Goal: Task Accomplishment & Management: Complete application form

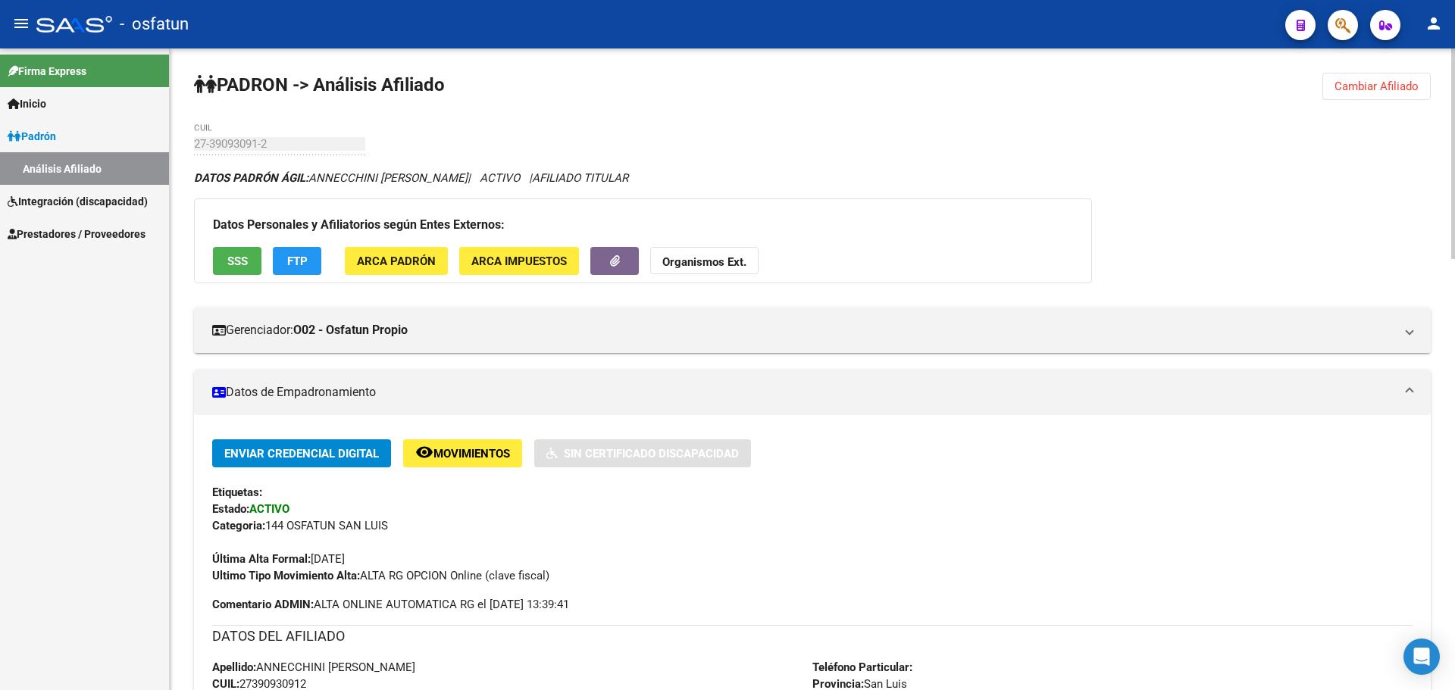
scroll to position [1312, 0]
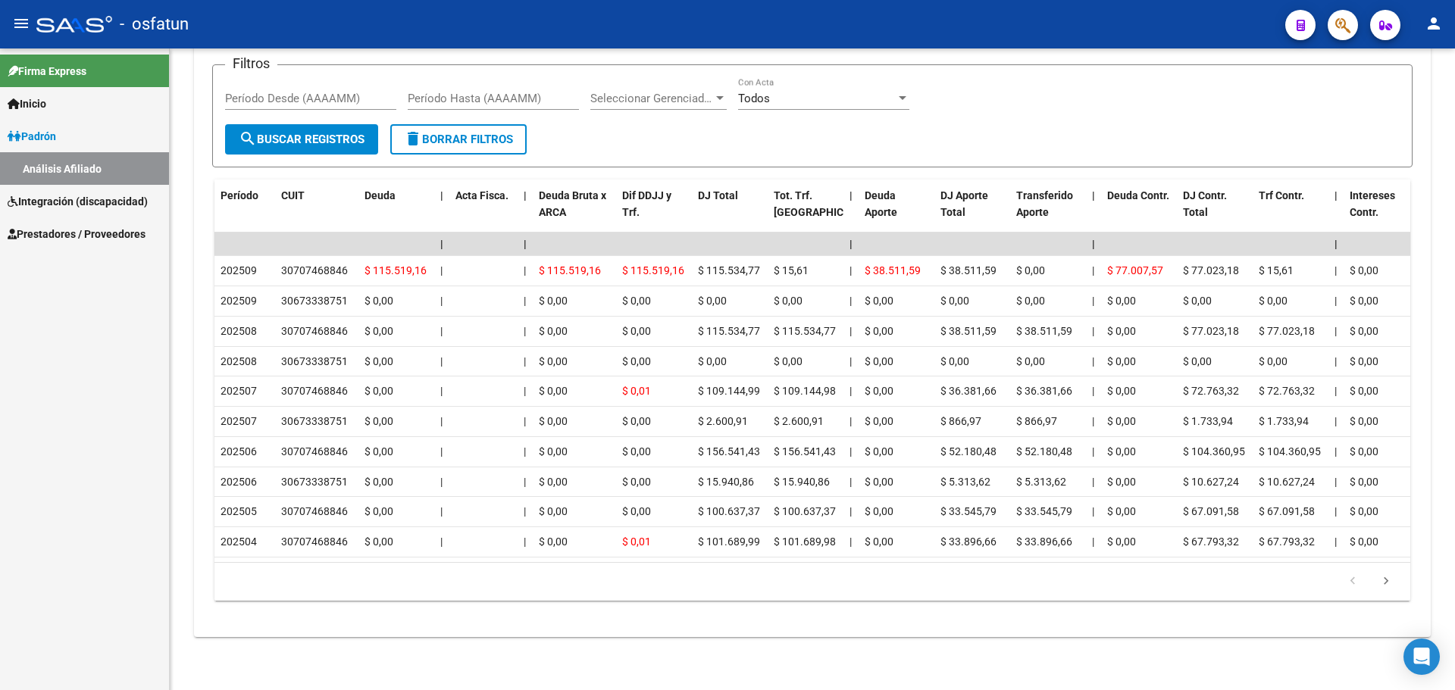
click at [113, 203] on span "Integración (discapacidad)" at bounding box center [78, 201] width 140 height 17
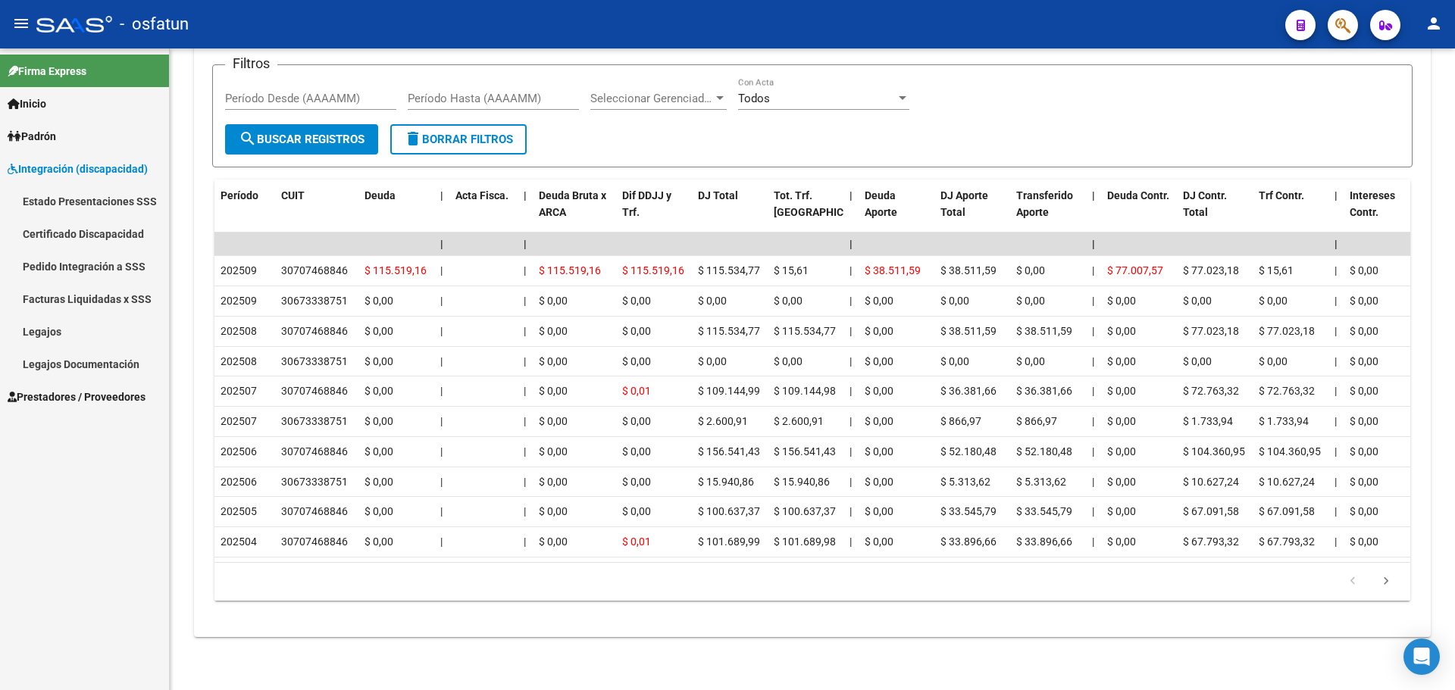
click at [1436, 29] on mat-icon "person" at bounding box center [1434, 23] width 18 height 18
click at [1419, 61] on button "person Mi Perfil" at bounding box center [1403, 63] width 92 height 36
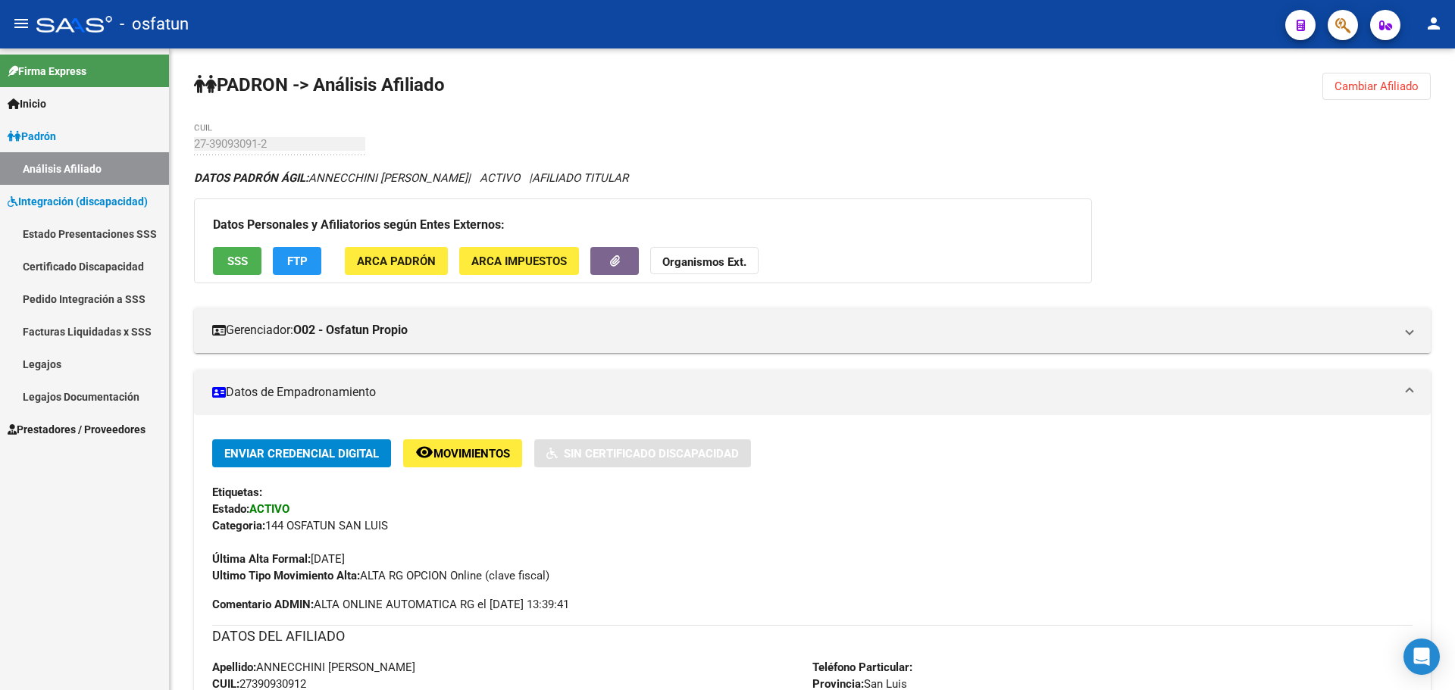
click at [86, 400] on link "Legajos Documentación" at bounding box center [84, 396] width 169 height 33
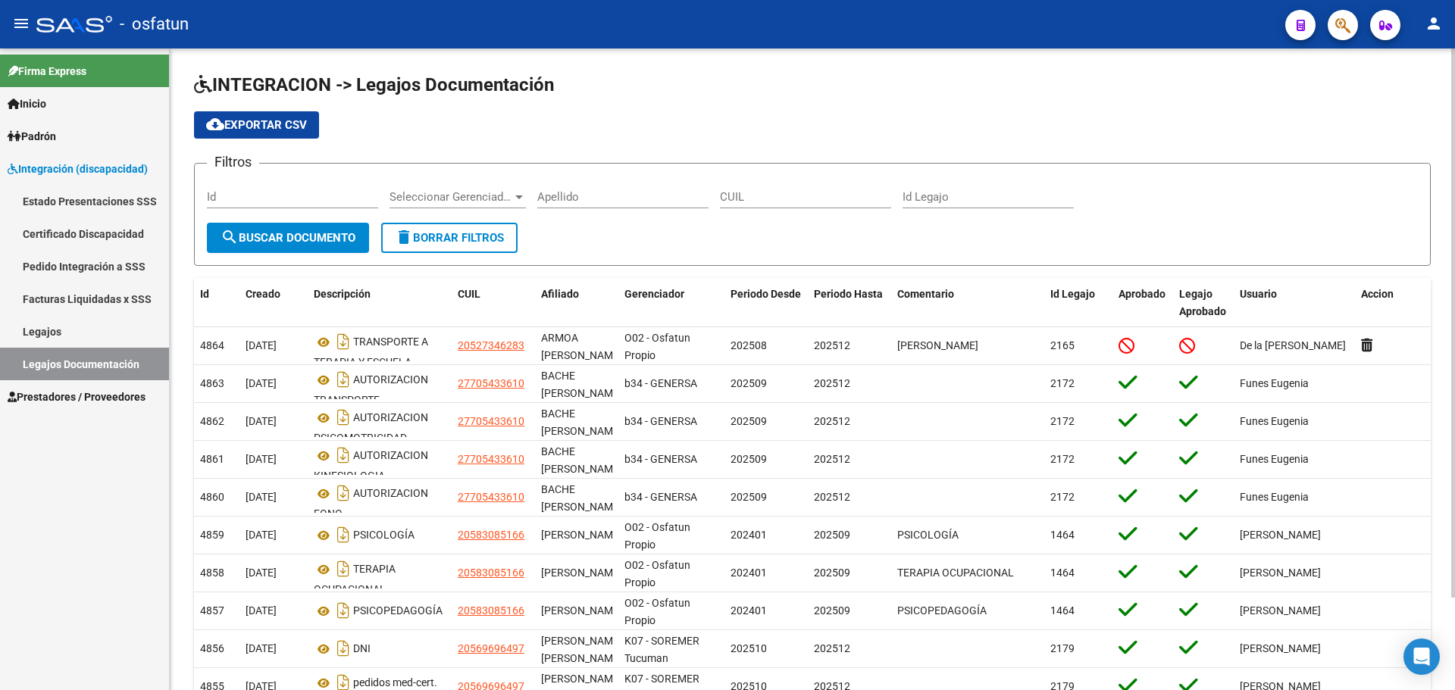
click at [748, 195] on input "CUIL" at bounding box center [805, 197] width 171 height 14
click at [756, 192] on input "CUIL" at bounding box center [805, 197] width 171 height 14
paste input "20573203616"
type input "20573203616"
click at [598, 203] on input "Apellido" at bounding box center [622, 197] width 171 height 14
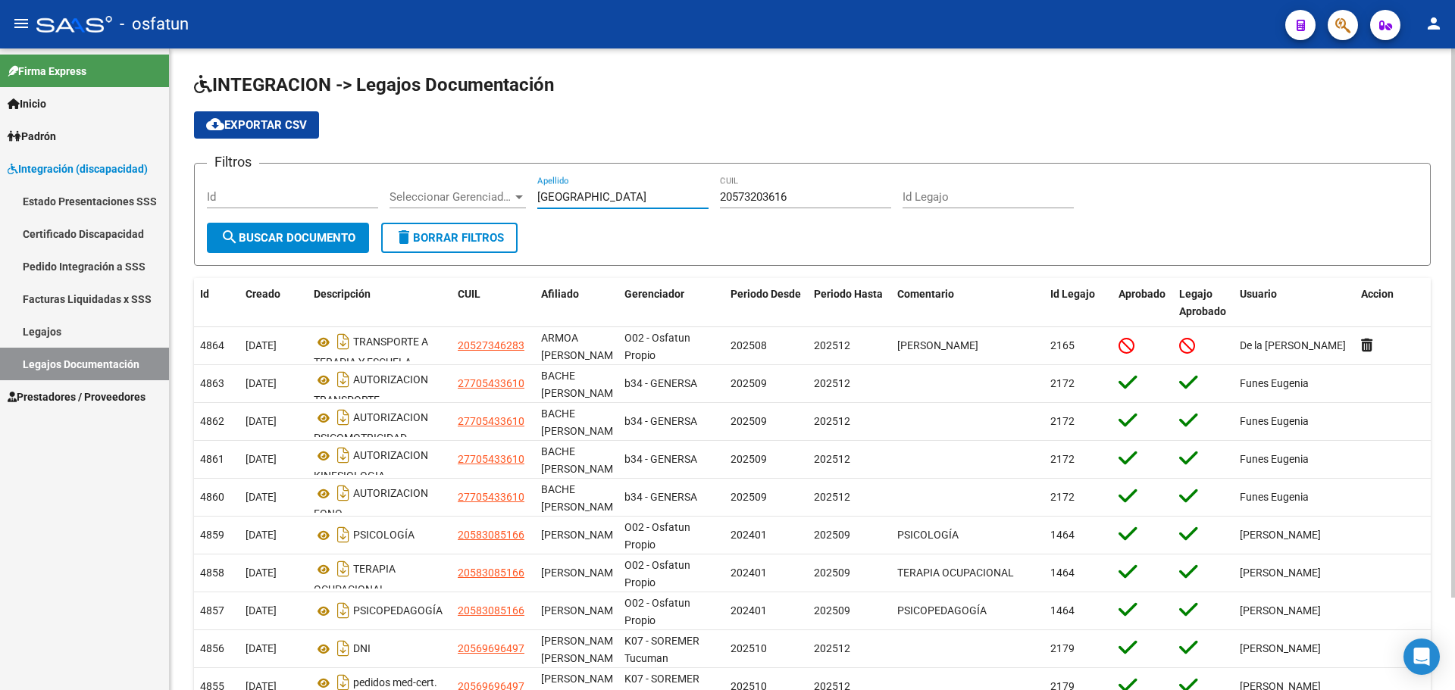
type input "[GEOGRAPHIC_DATA]"
click at [294, 235] on span "search Buscar Documento" at bounding box center [288, 238] width 135 height 14
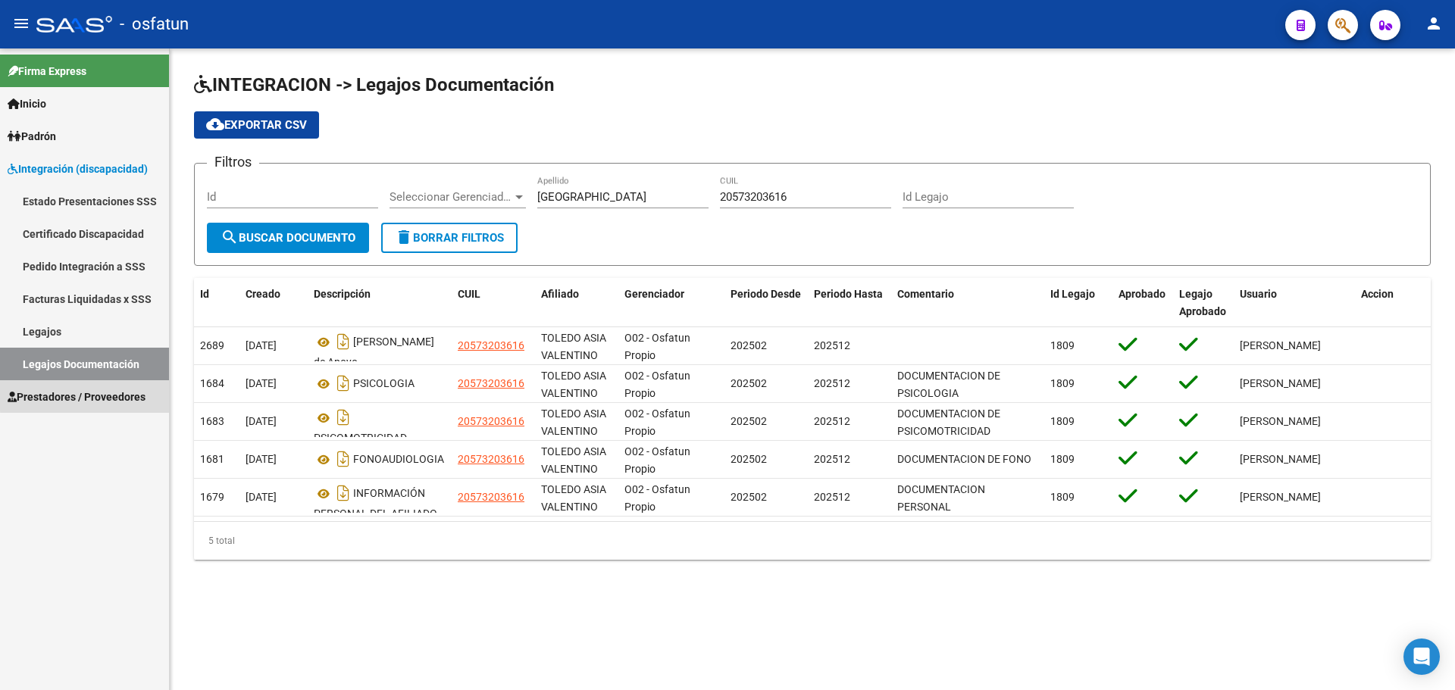
click at [88, 396] on span "Prestadores / Proveedores" at bounding box center [77, 397] width 138 height 17
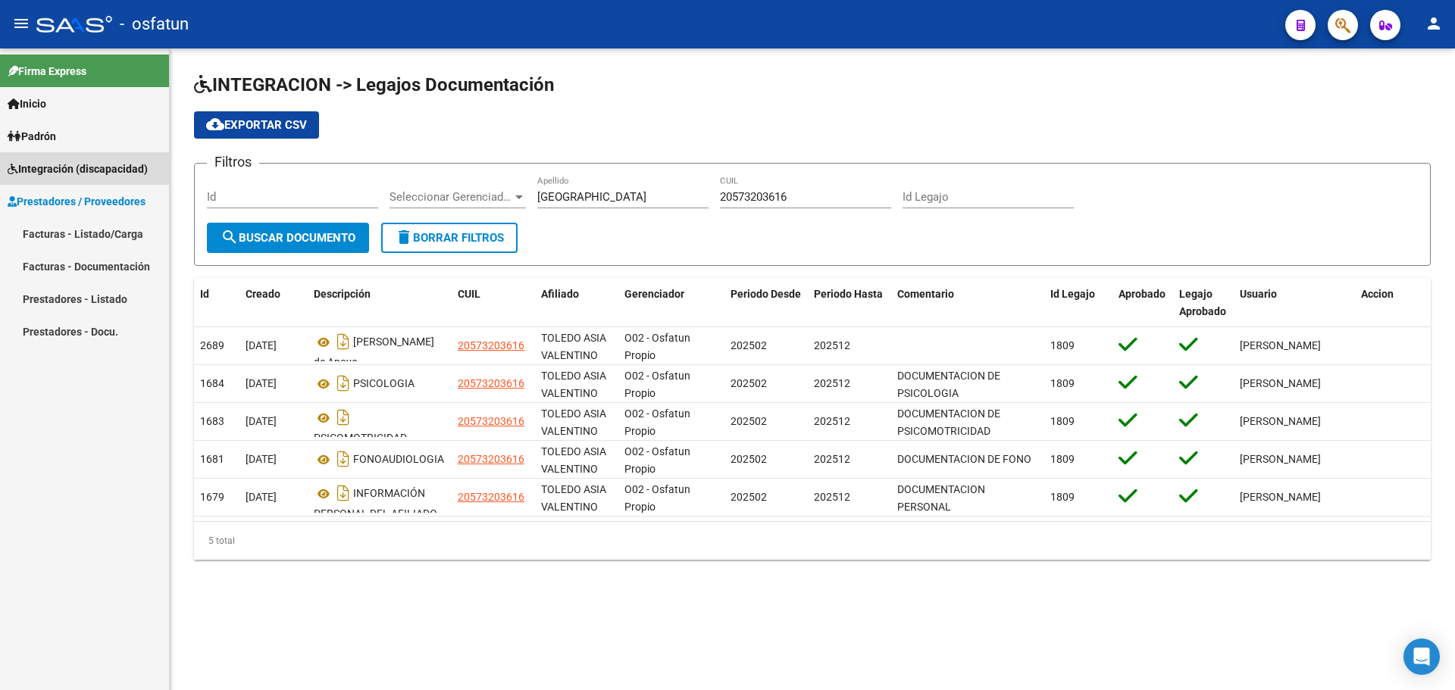
click at [99, 174] on span "Integración (discapacidad)" at bounding box center [78, 169] width 140 height 17
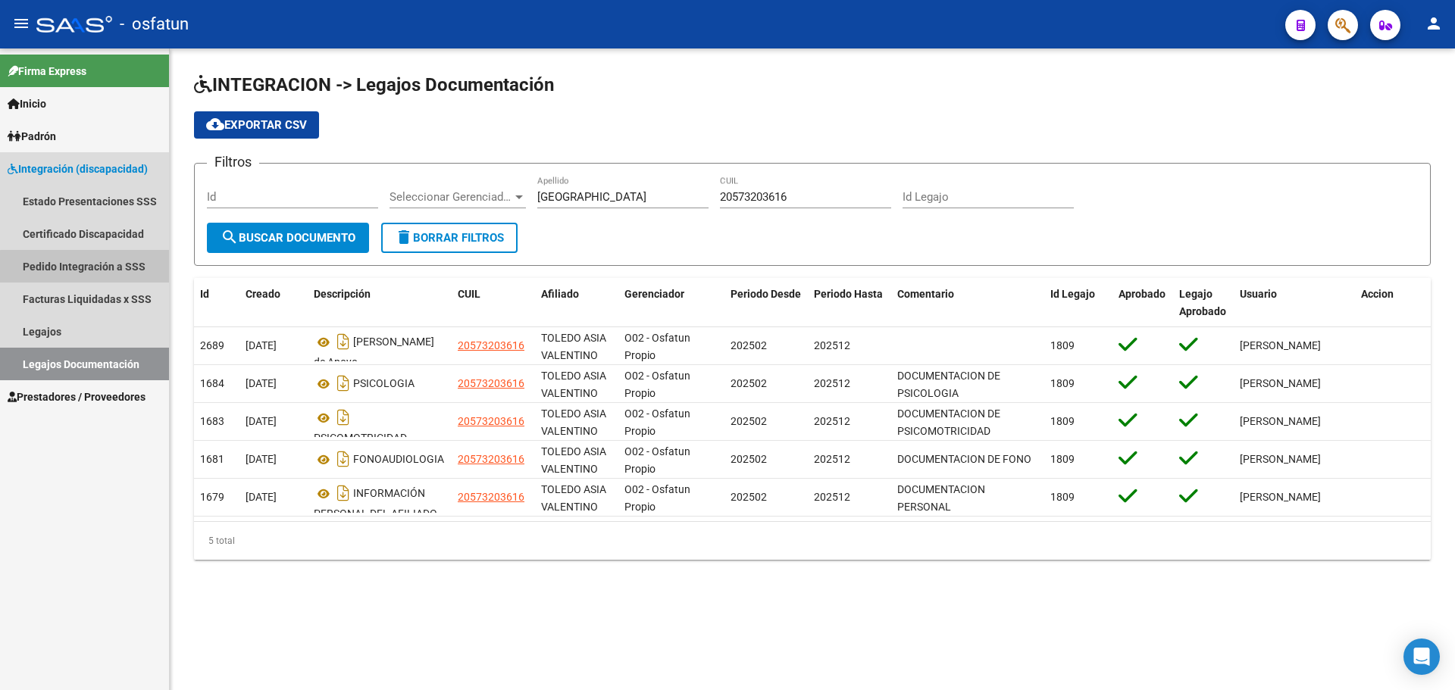
click at [101, 268] on link "Pedido Integración a SSS" at bounding box center [84, 266] width 169 height 33
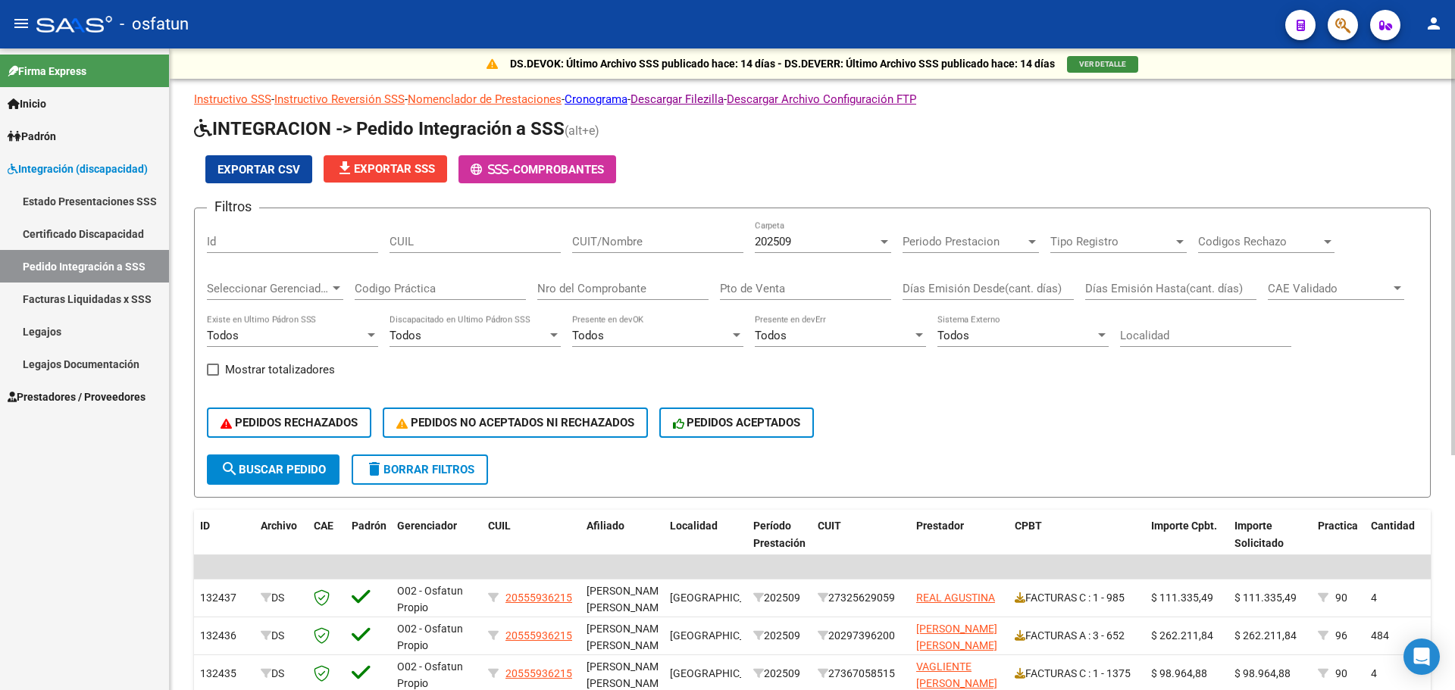
click at [1089, 60] on span "VER DETALLE" at bounding box center [1102, 64] width 47 height 8
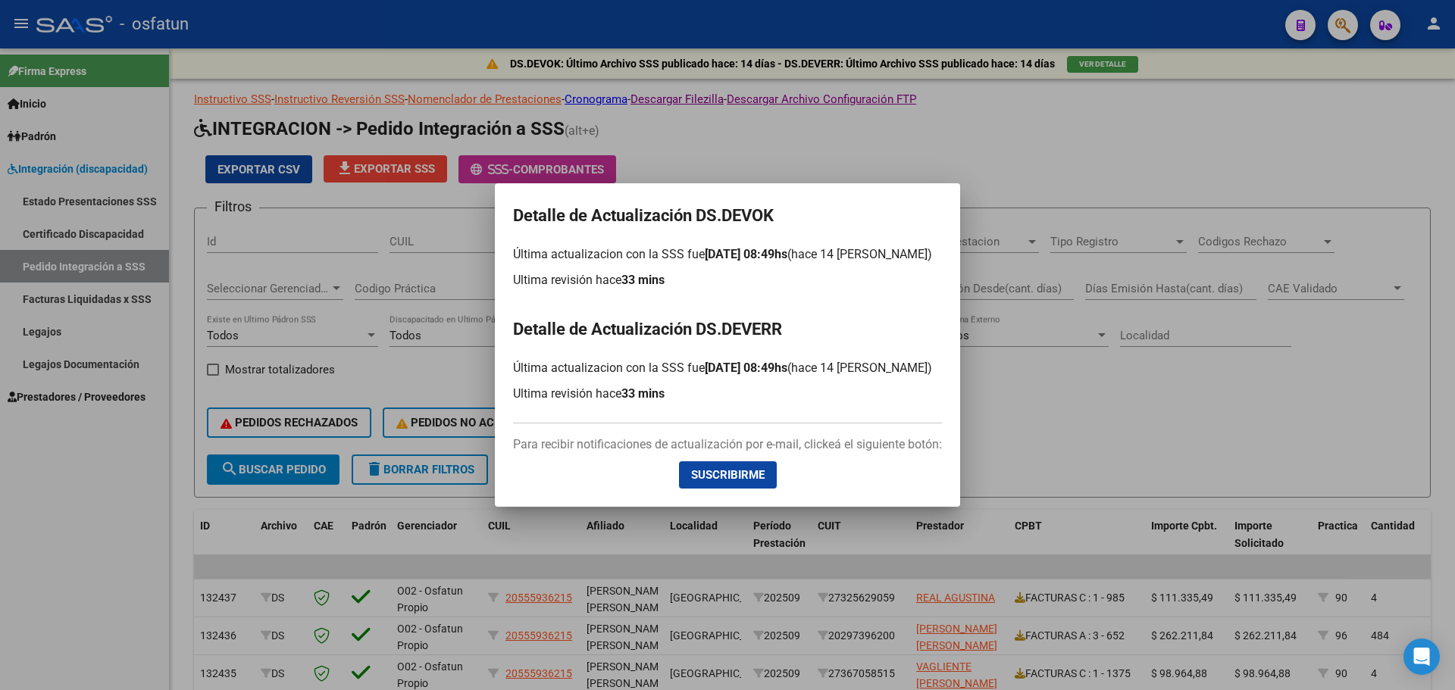
click at [1160, 405] on div at bounding box center [727, 345] width 1455 height 690
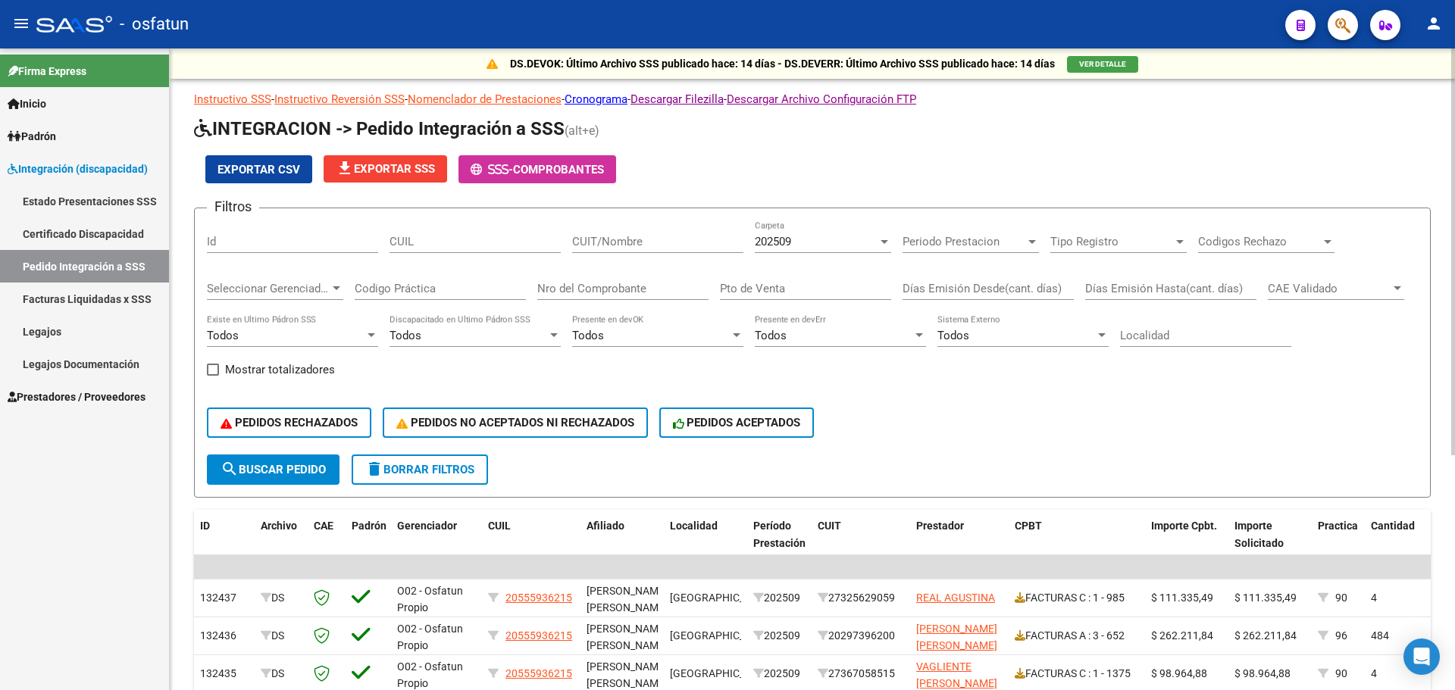
click at [446, 236] on input "CUIL" at bounding box center [475, 242] width 171 height 14
paste input "20573203616"
type input "20573203616"
click at [301, 471] on span "search Buscar Pedido" at bounding box center [273, 470] width 105 height 14
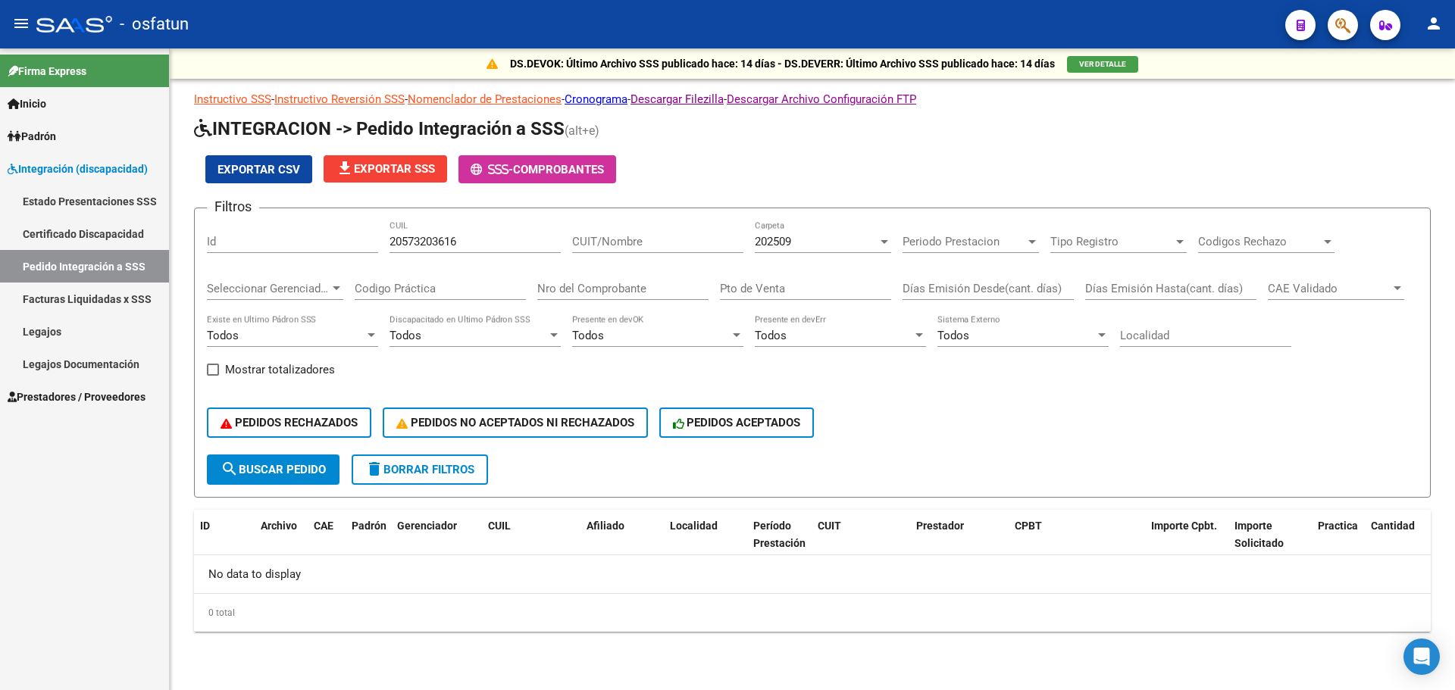
click at [83, 333] on link "Legajos" at bounding box center [84, 331] width 169 height 33
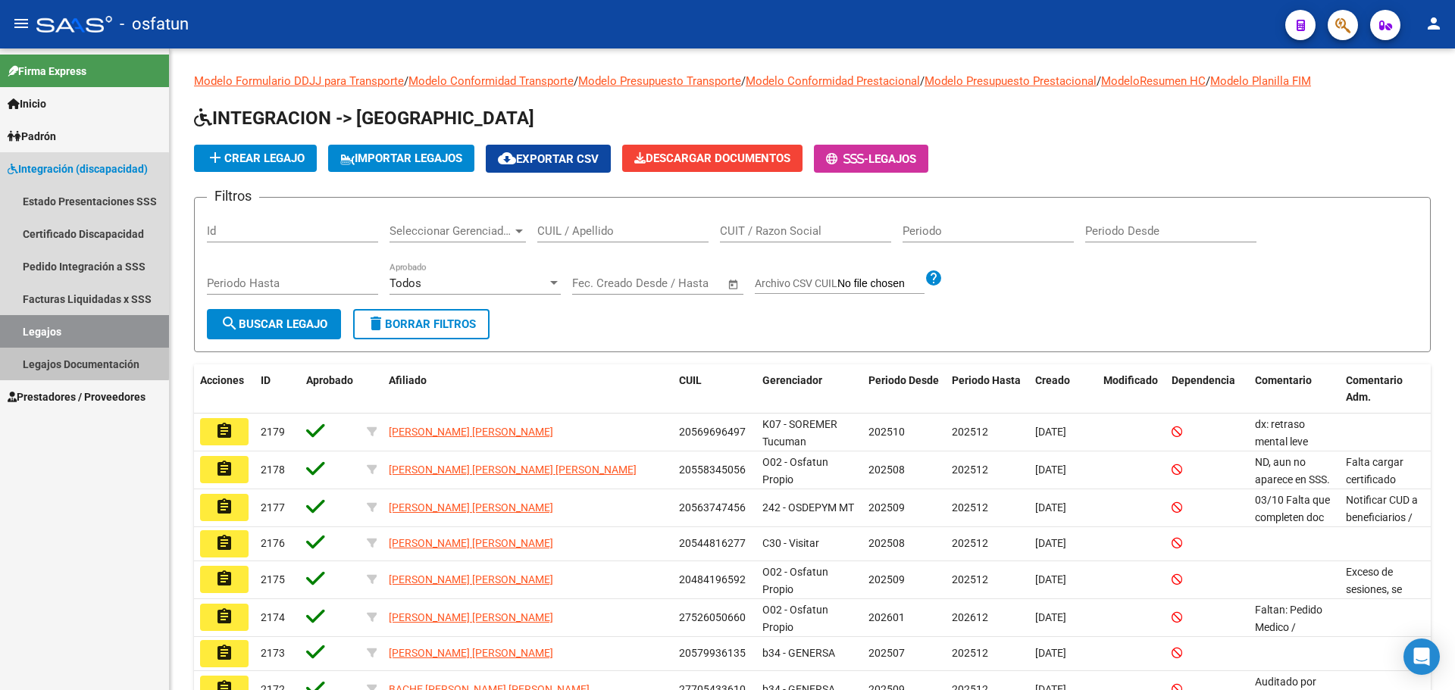
click at [45, 360] on link "Legajos Documentación" at bounding box center [84, 364] width 169 height 33
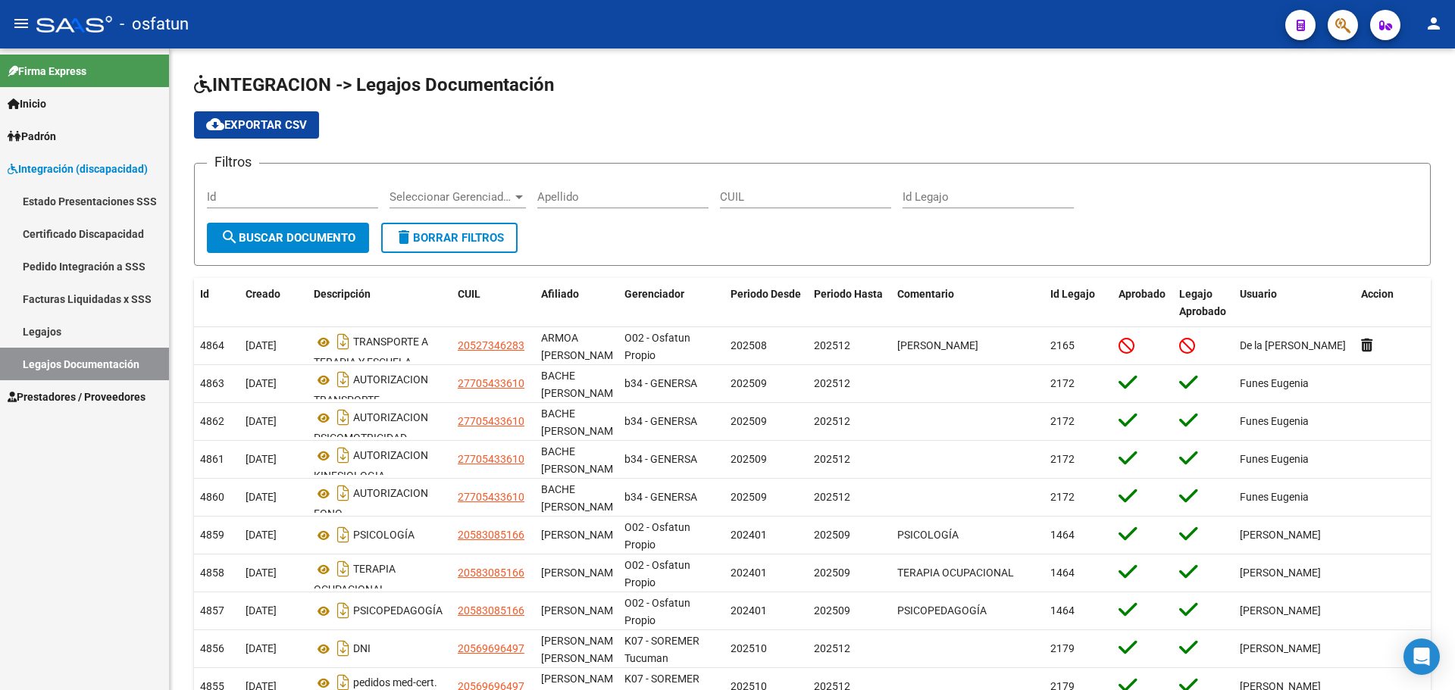
click at [73, 141] on link "Padrón" at bounding box center [84, 136] width 169 height 33
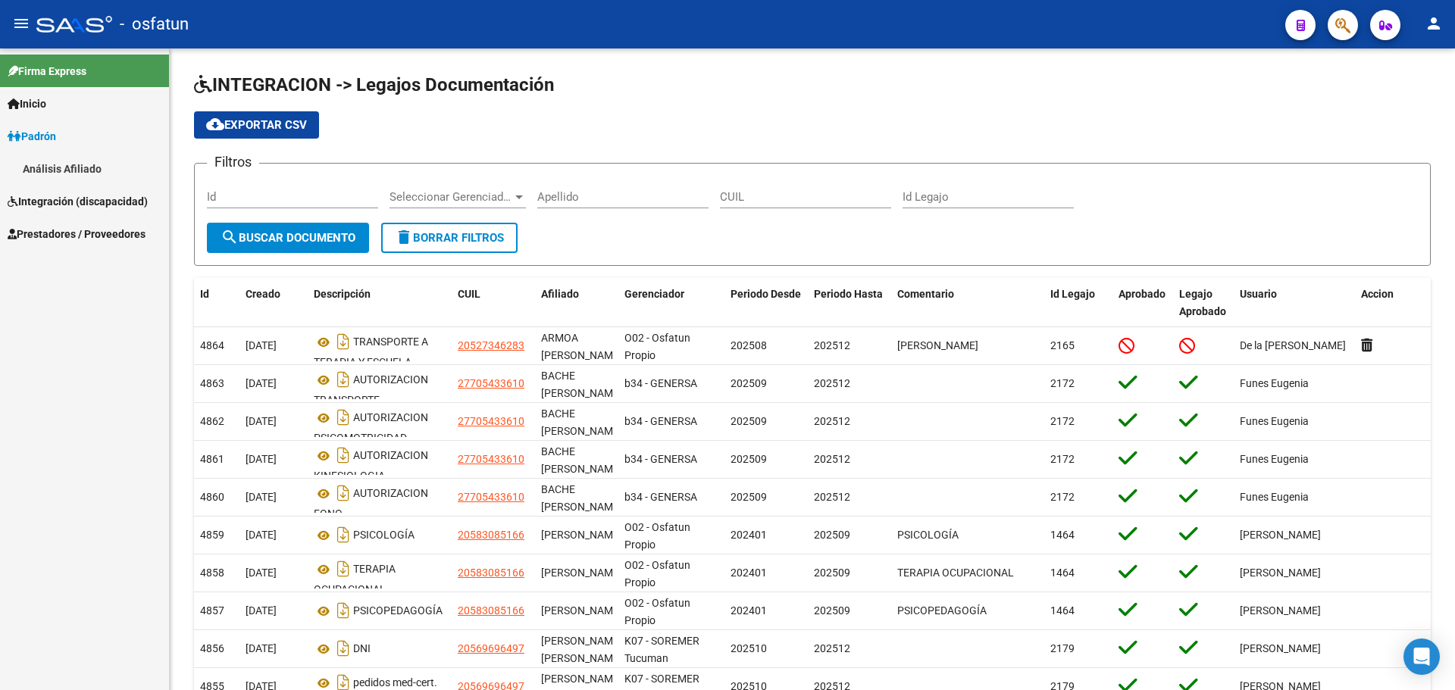
click at [87, 199] on span "Integración (discapacidad)" at bounding box center [78, 201] width 140 height 17
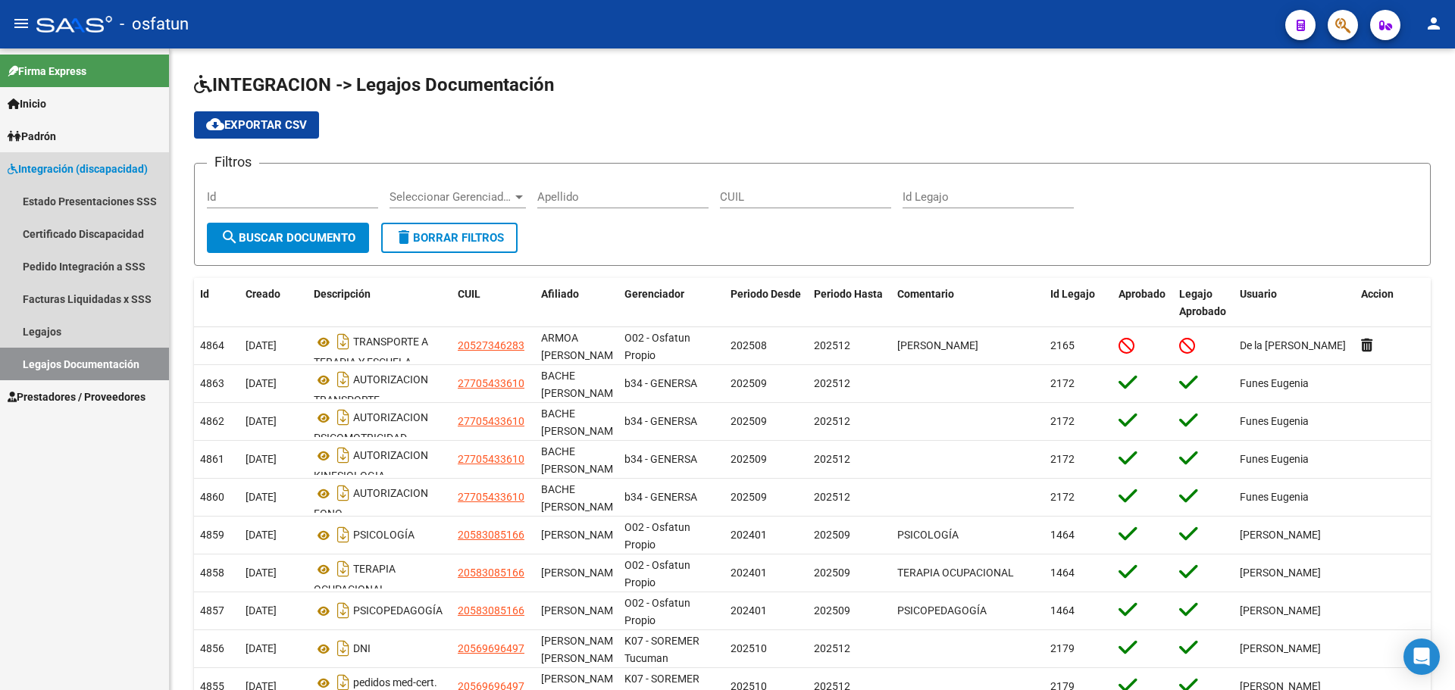
click at [63, 167] on span "Integración (discapacidad)" at bounding box center [78, 169] width 140 height 17
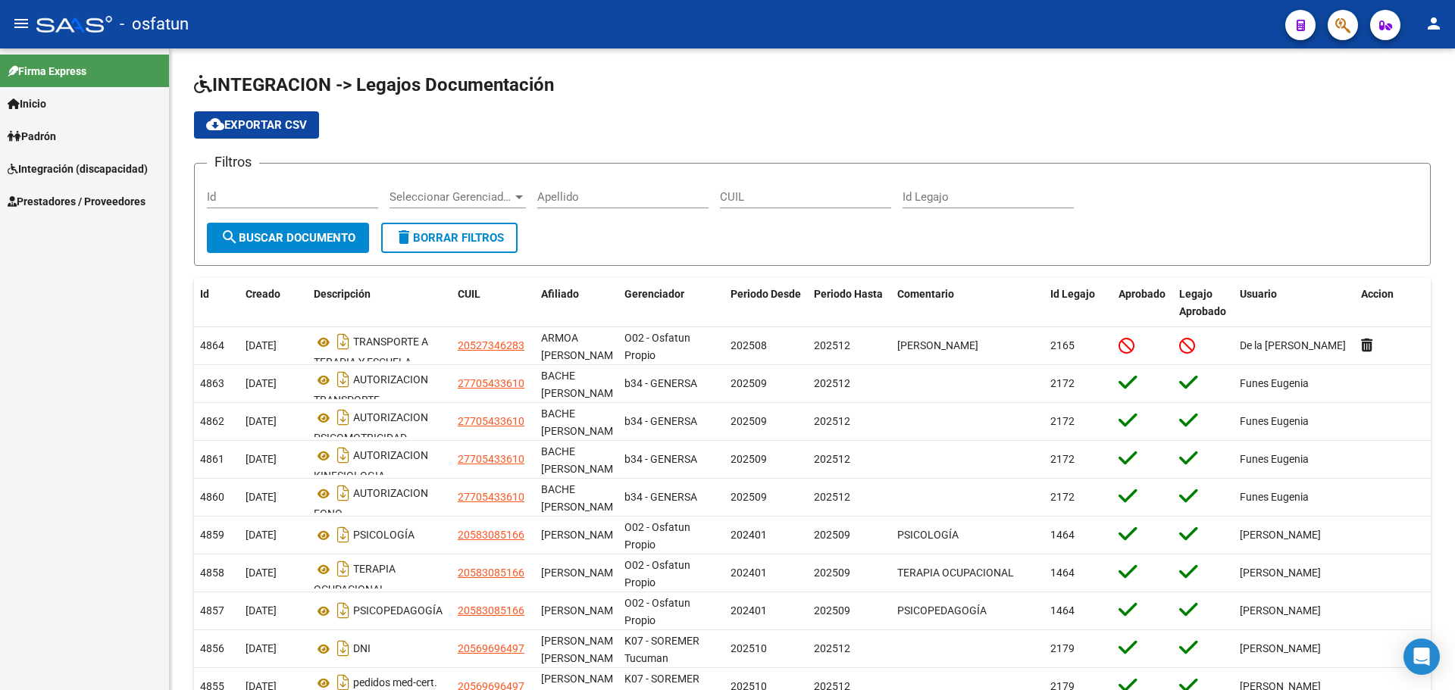
click at [63, 167] on span "Integración (discapacidad)" at bounding box center [78, 169] width 140 height 17
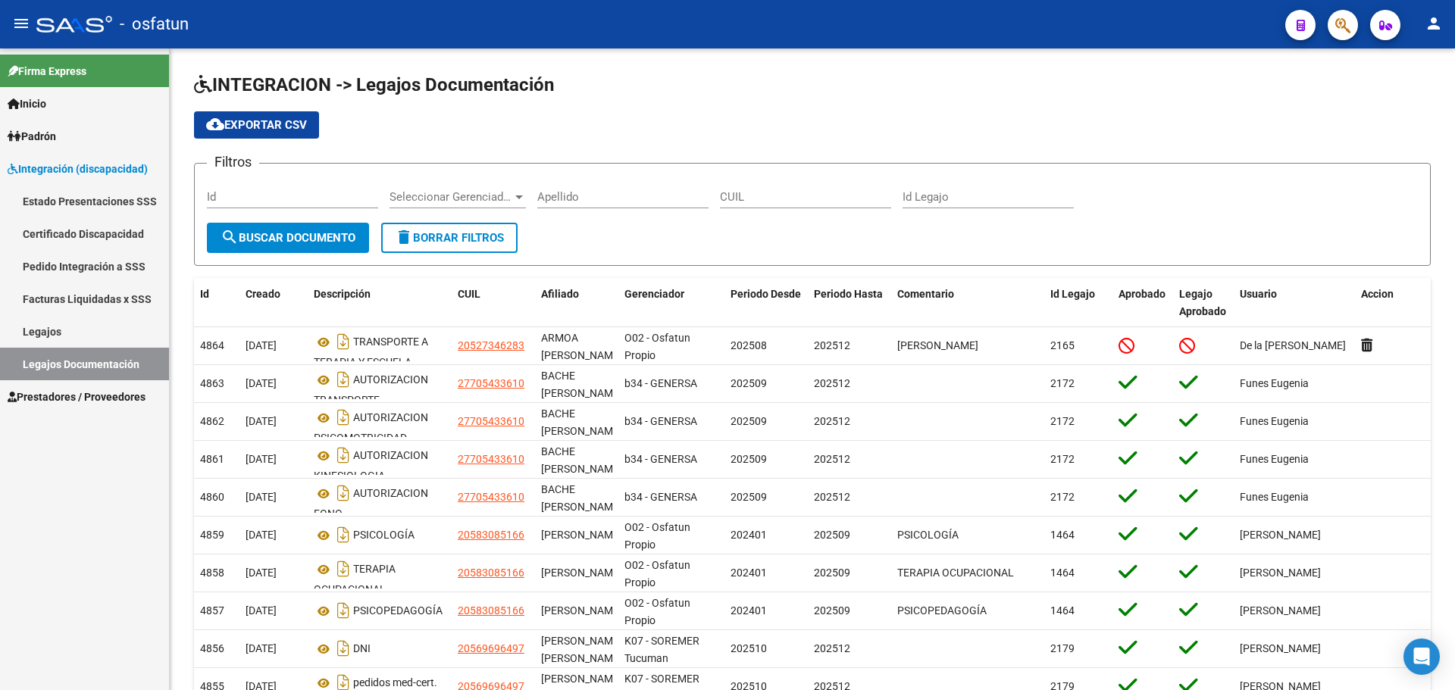
click at [80, 261] on link "Pedido Integración a SSS" at bounding box center [84, 266] width 169 height 33
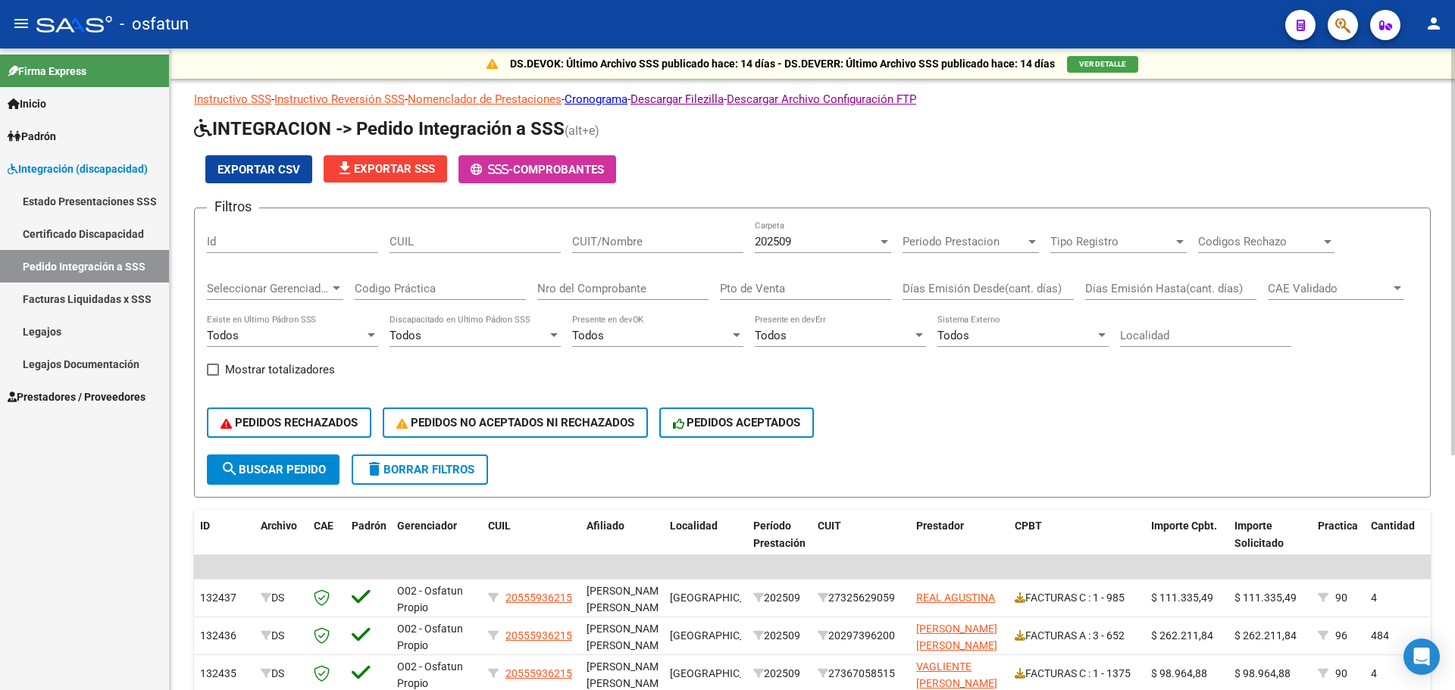
click at [449, 245] on input "CUIL" at bounding box center [475, 242] width 171 height 14
paste input "20573203616"
type input "20573203616"
click at [674, 240] on input "CUIT/Nombre" at bounding box center [657, 242] width 171 height 14
type input "[GEOGRAPHIC_DATA]"
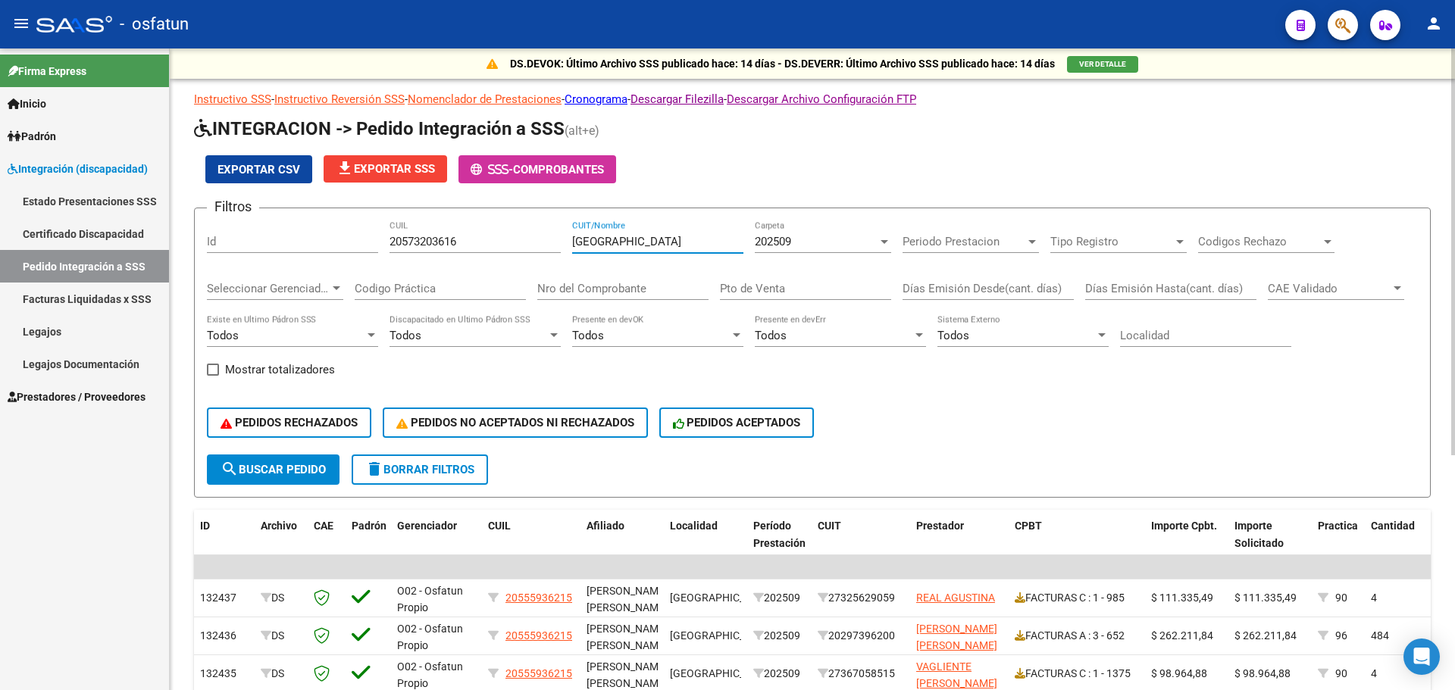
click at [258, 465] on span "search Buscar Pedido" at bounding box center [273, 470] width 105 height 14
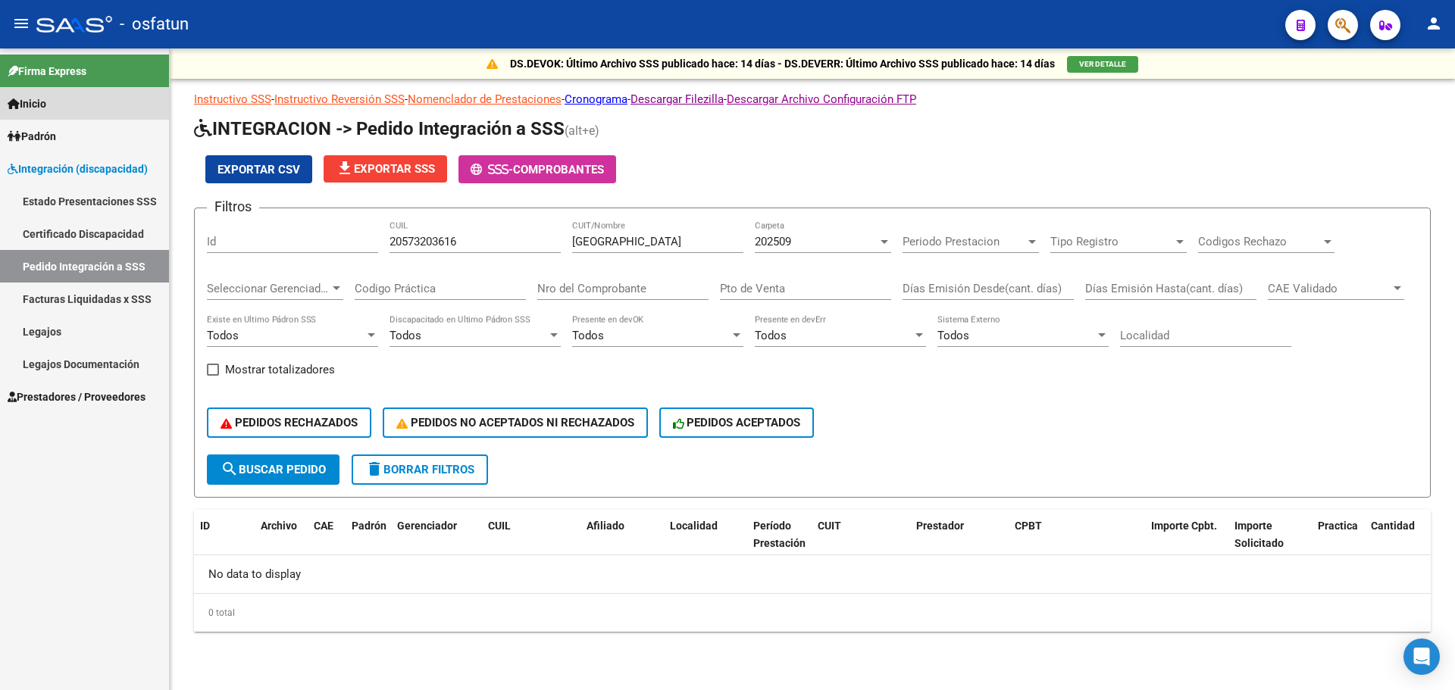
click at [55, 102] on link "Inicio" at bounding box center [84, 103] width 169 height 33
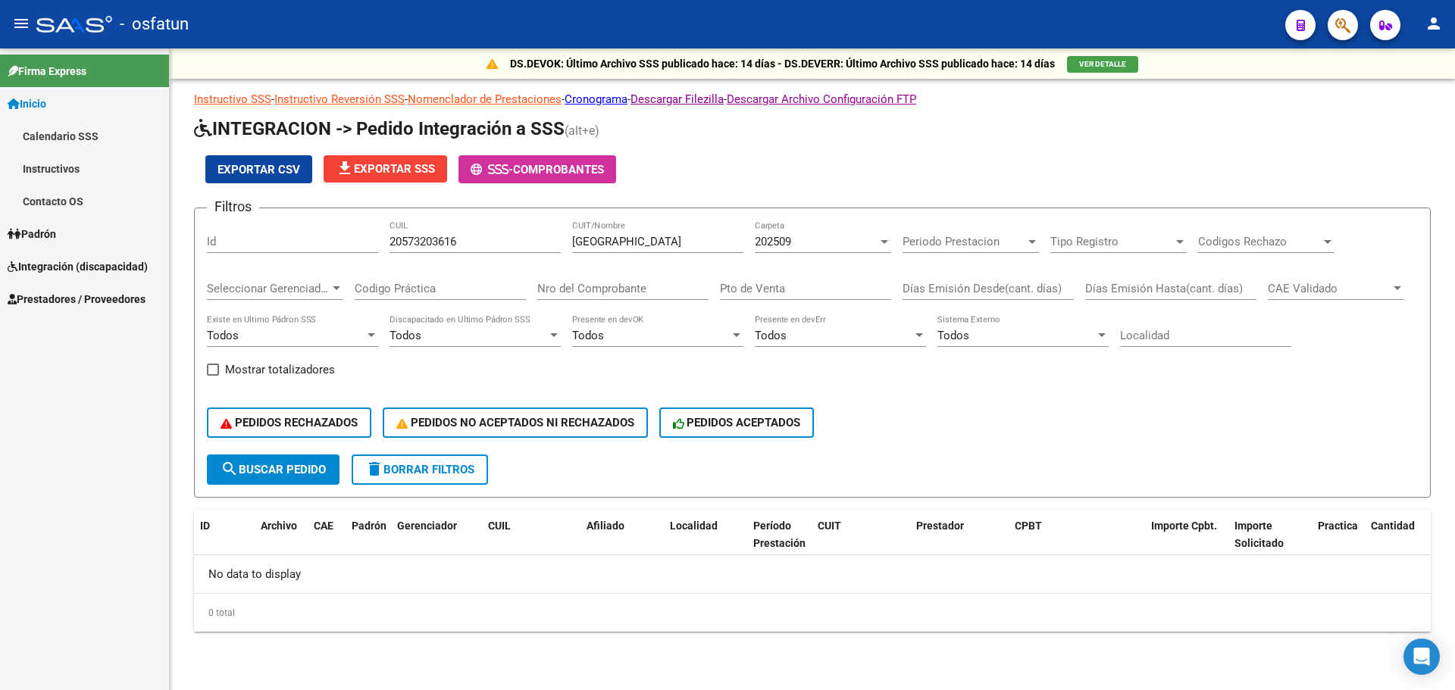
click at [75, 273] on span "Integración (discapacidad)" at bounding box center [78, 266] width 140 height 17
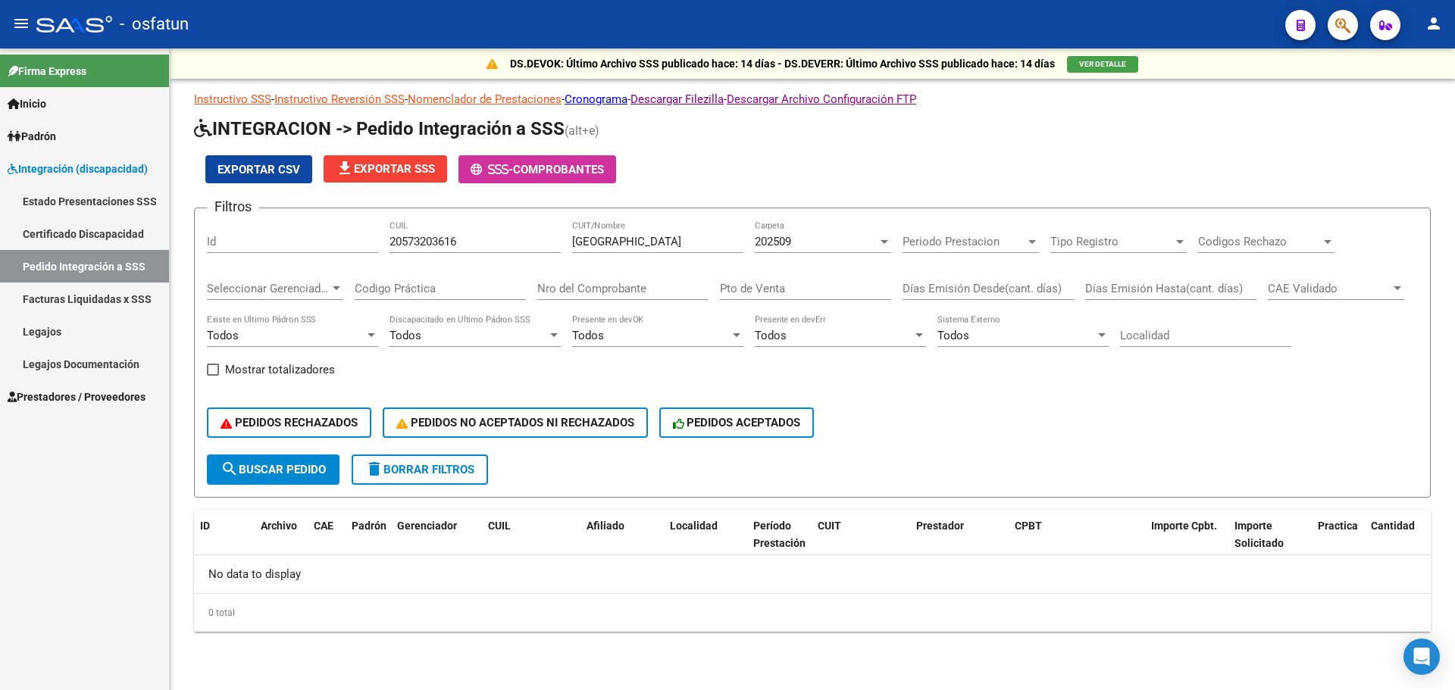
click at [79, 337] on link "Legajos" at bounding box center [84, 331] width 169 height 33
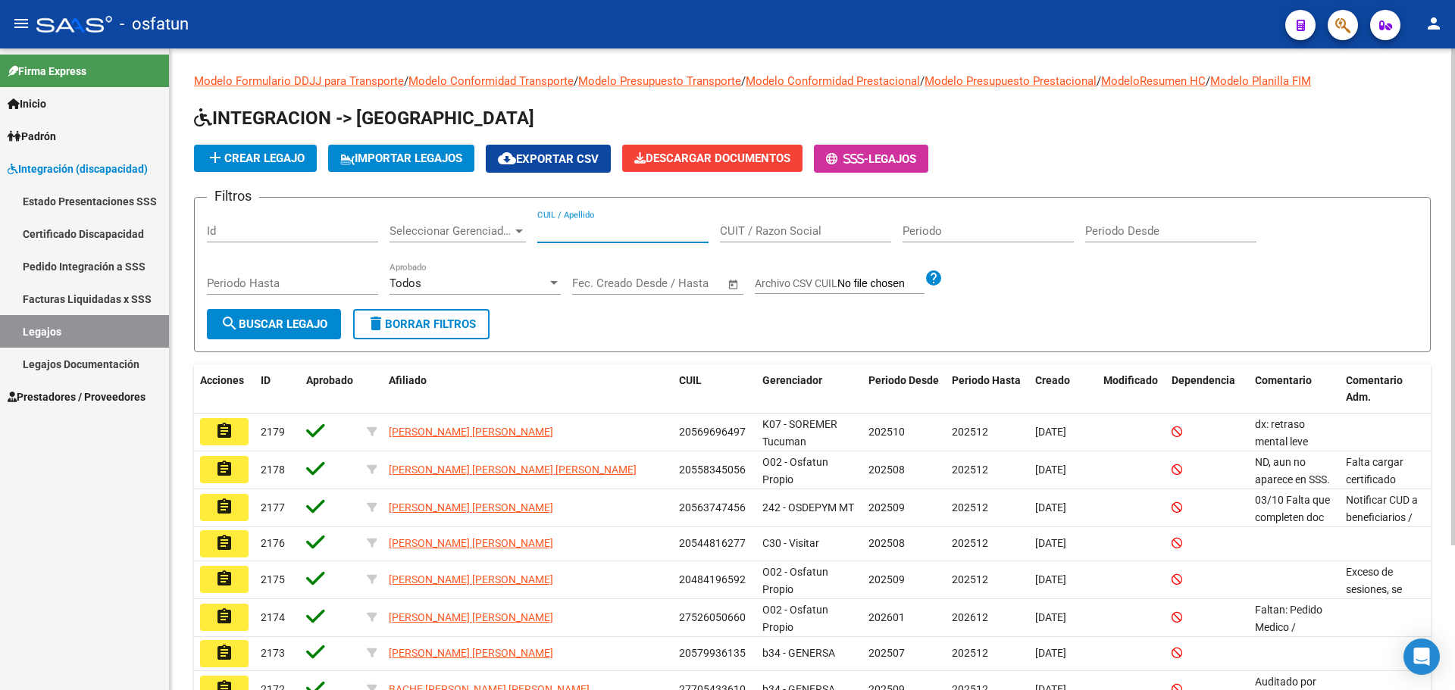
click at [596, 226] on input "CUIL / Apellido" at bounding box center [622, 231] width 171 height 14
paste input "20573203616"
type input "20573203616"
click at [298, 318] on span "search Buscar Legajo" at bounding box center [274, 325] width 107 height 14
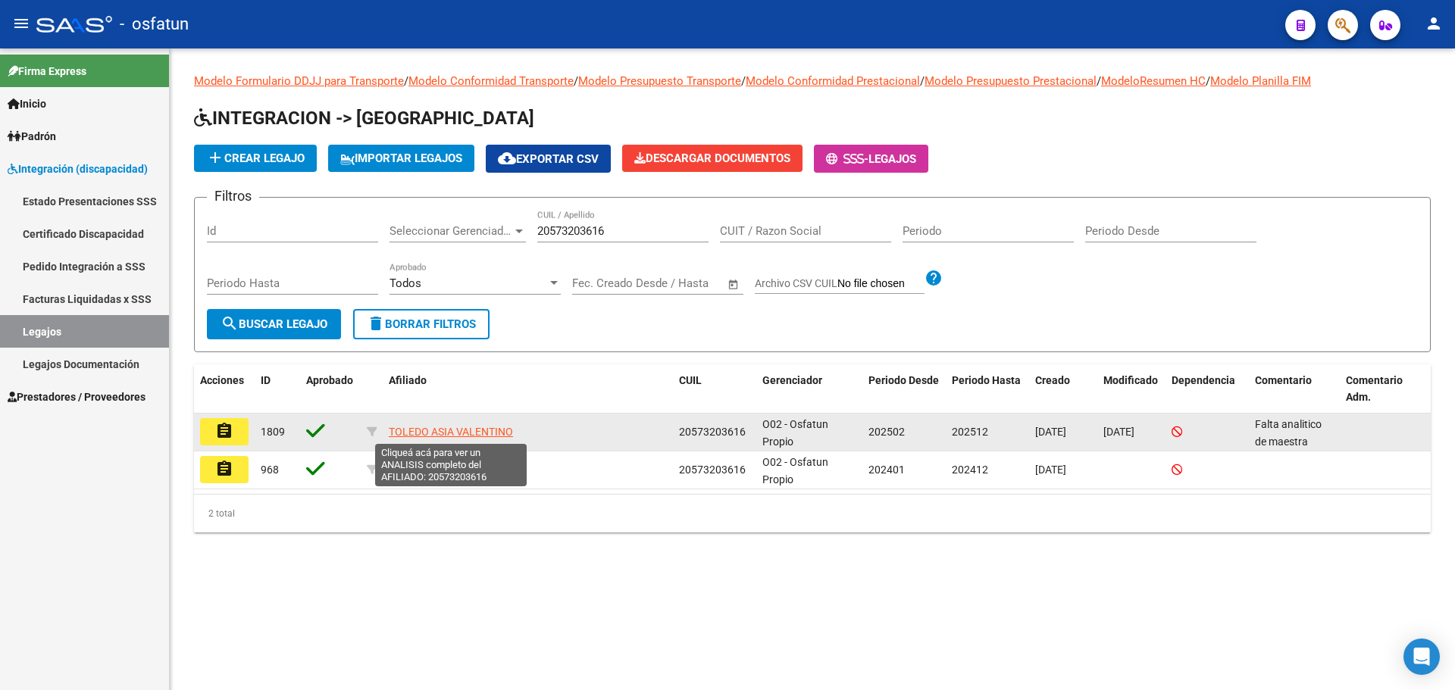
click at [433, 433] on span "TOLEDO ASIA VALENTINO" at bounding box center [451, 432] width 124 height 12
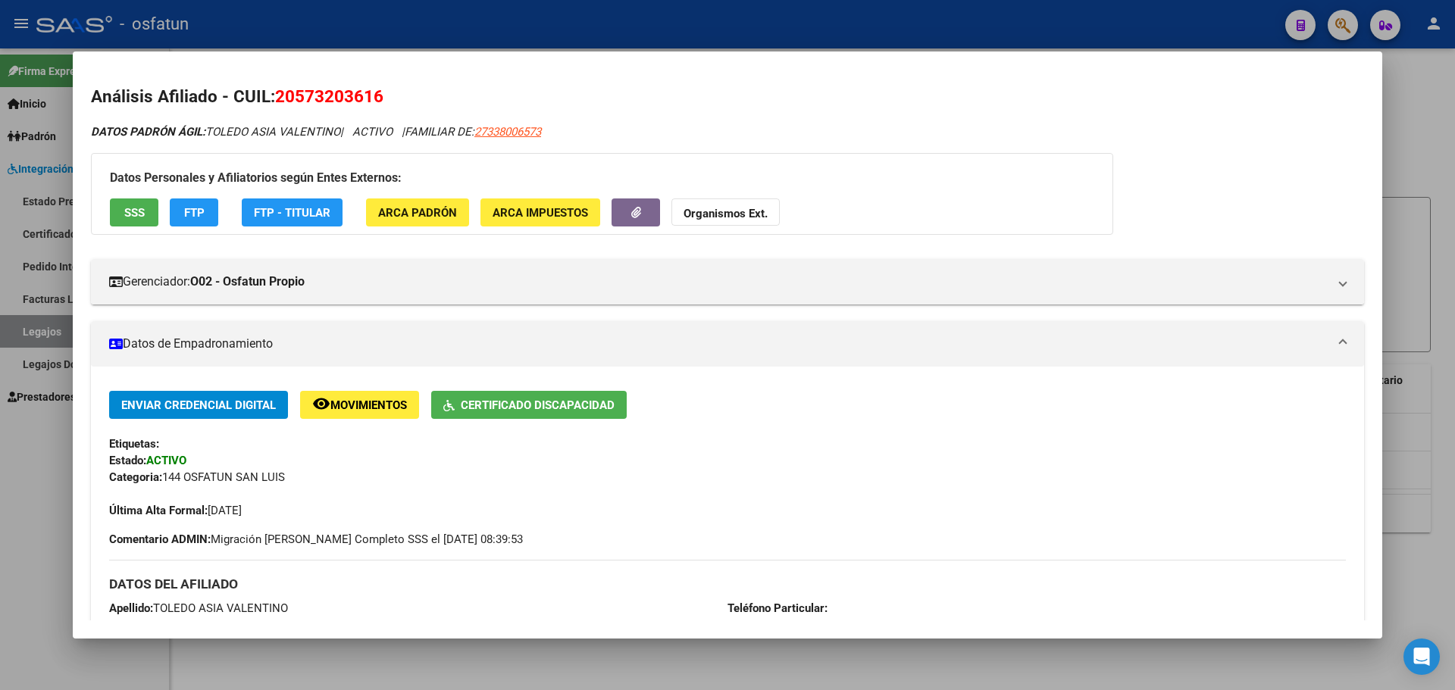
click at [1425, 124] on div at bounding box center [727, 345] width 1455 height 690
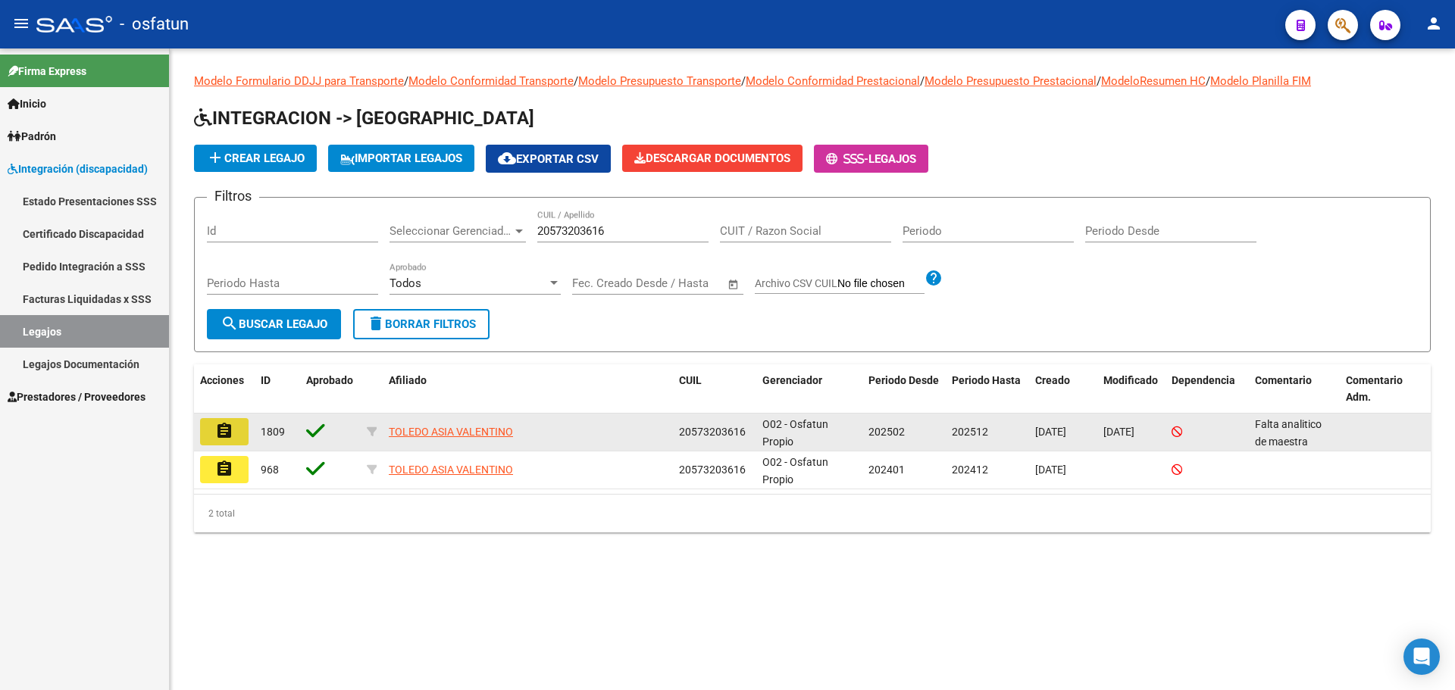
click at [224, 430] on mat-icon "assignment" at bounding box center [224, 431] width 18 height 18
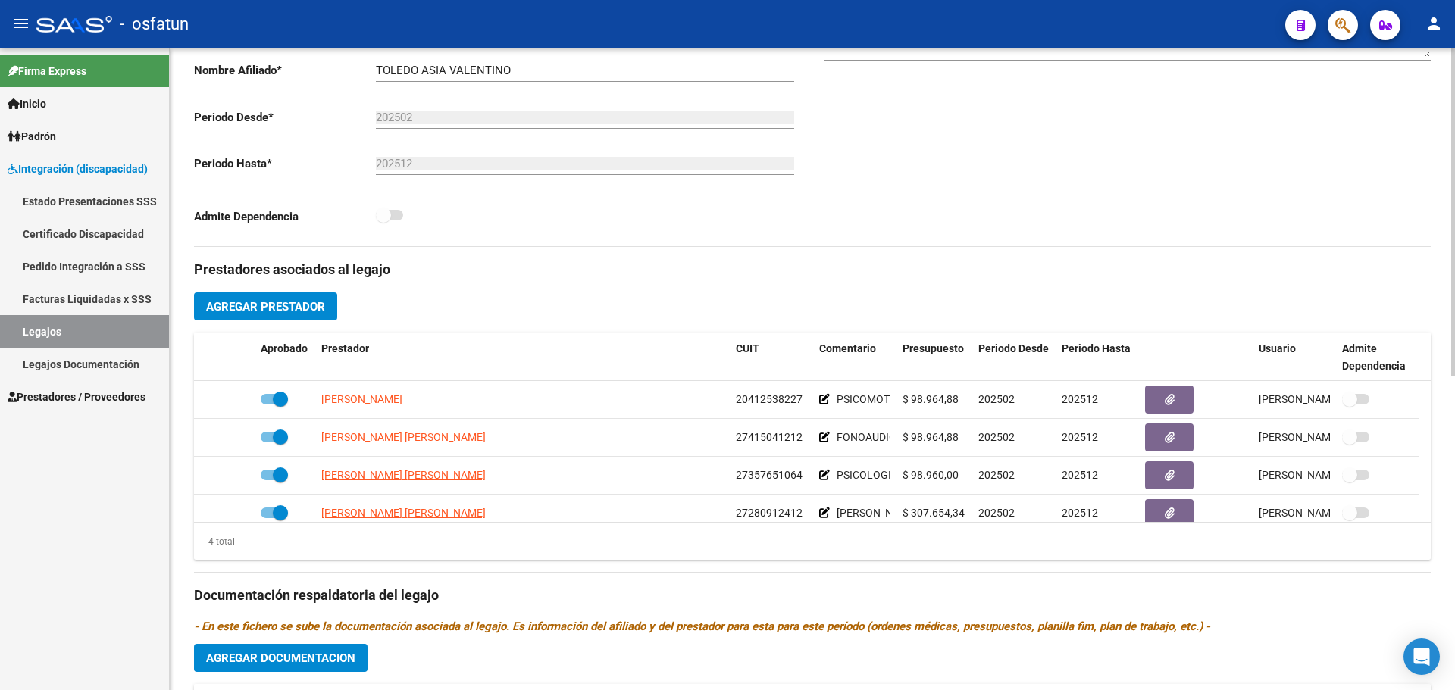
scroll to position [379, 0]
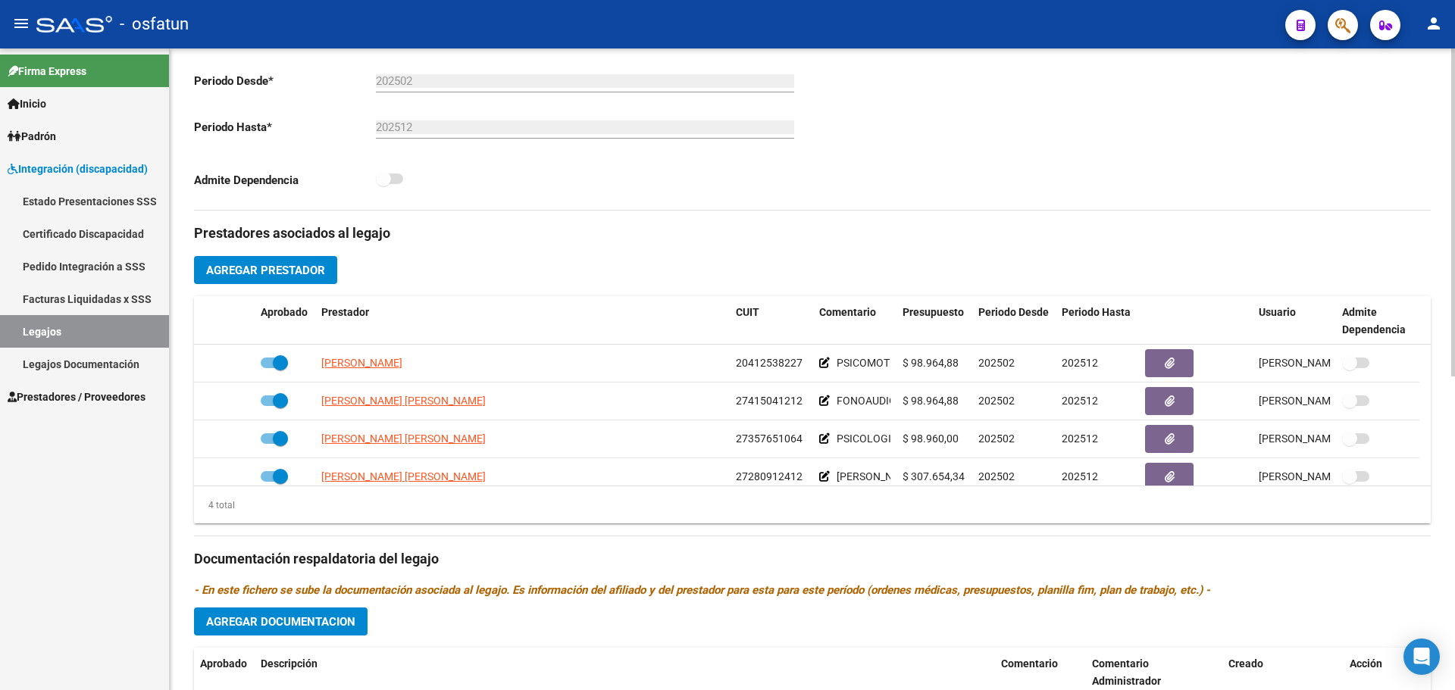
click at [280, 269] on span "Agregar Prestador" at bounding box center [265, 271] width 119 height 14
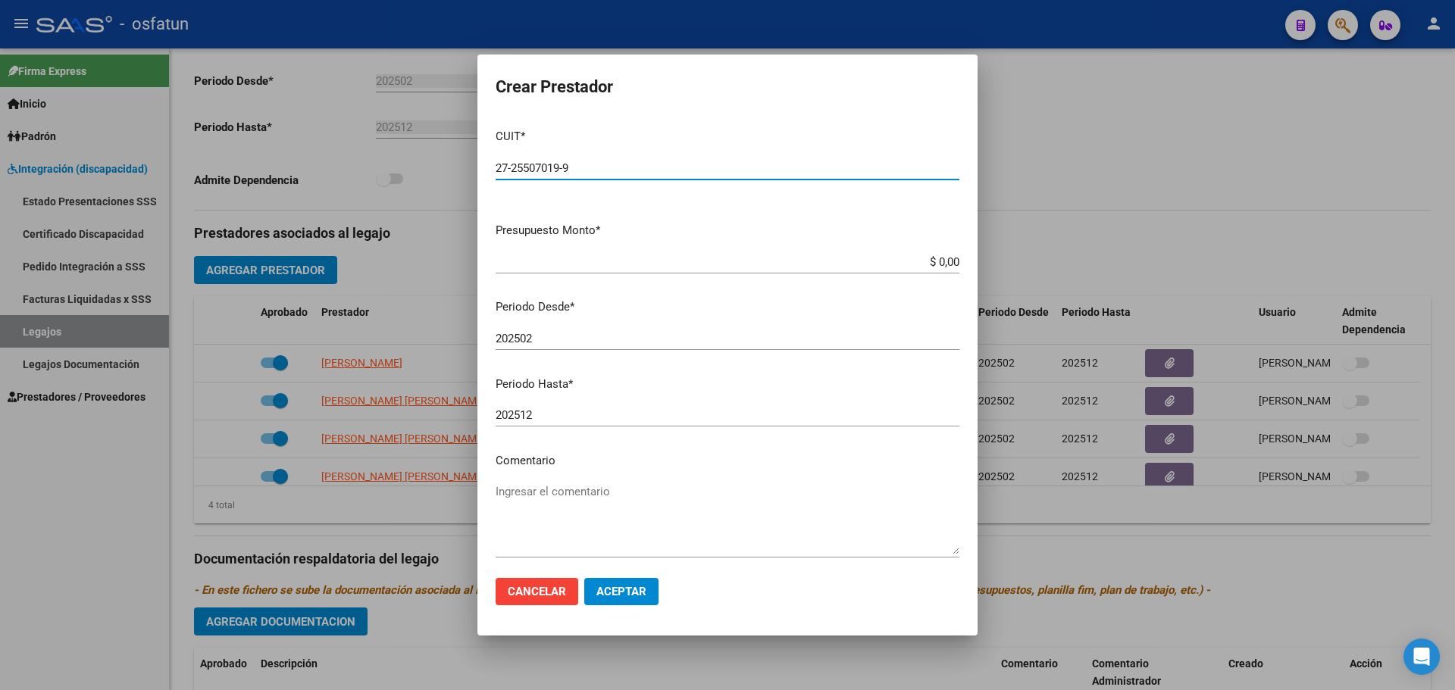
type input "27-25507019-9"
click at [1135, 167] on div at bounding box center [727, 345] width 1455 height 690
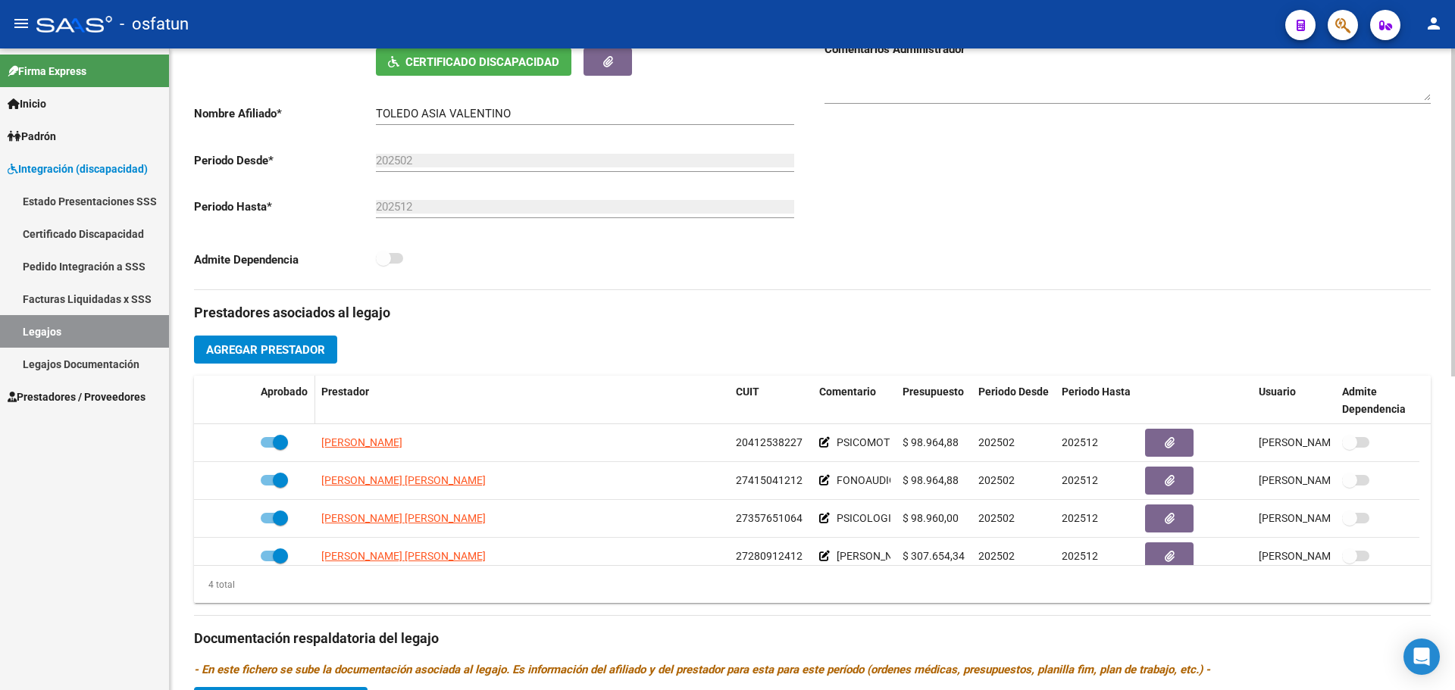
scroll to position [303, 0]
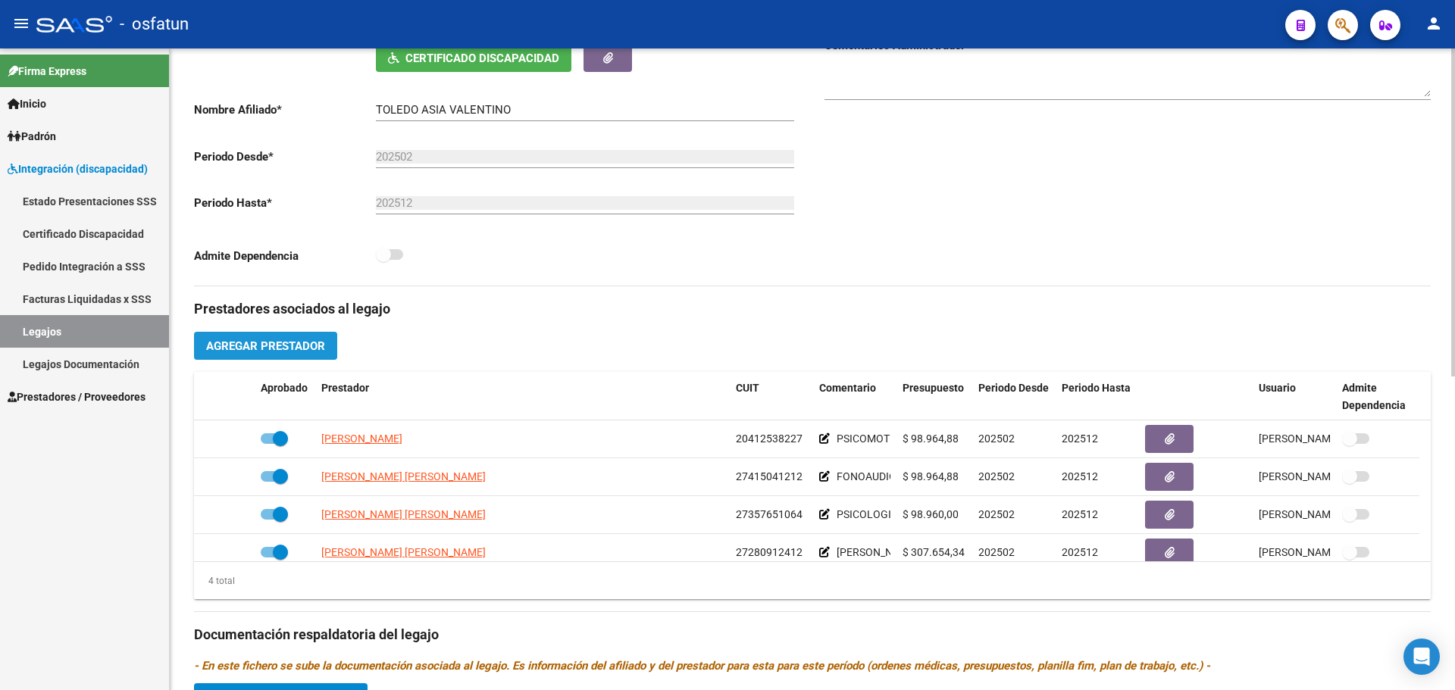
click at [286, 337] on button "Agregar Prestador" at bounding box center [265, 346] width 143 height 28
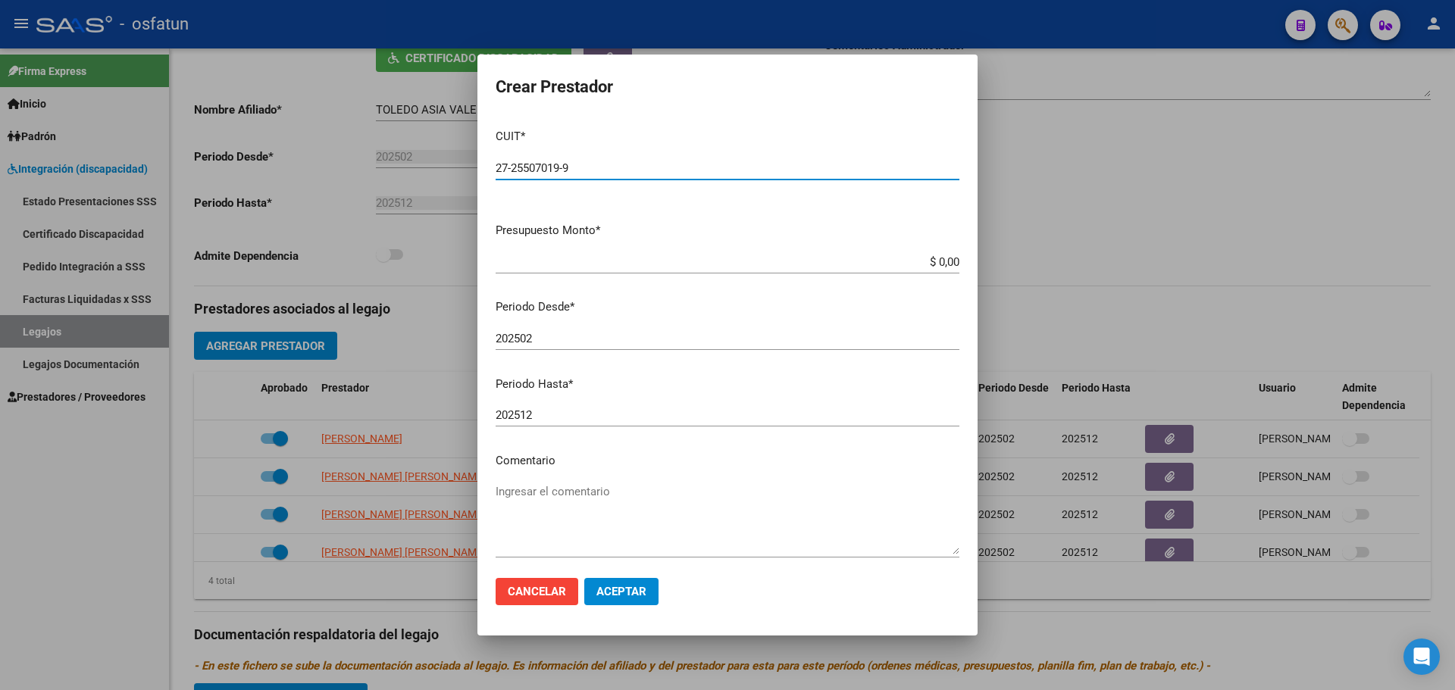
type input "27-25507019-9"
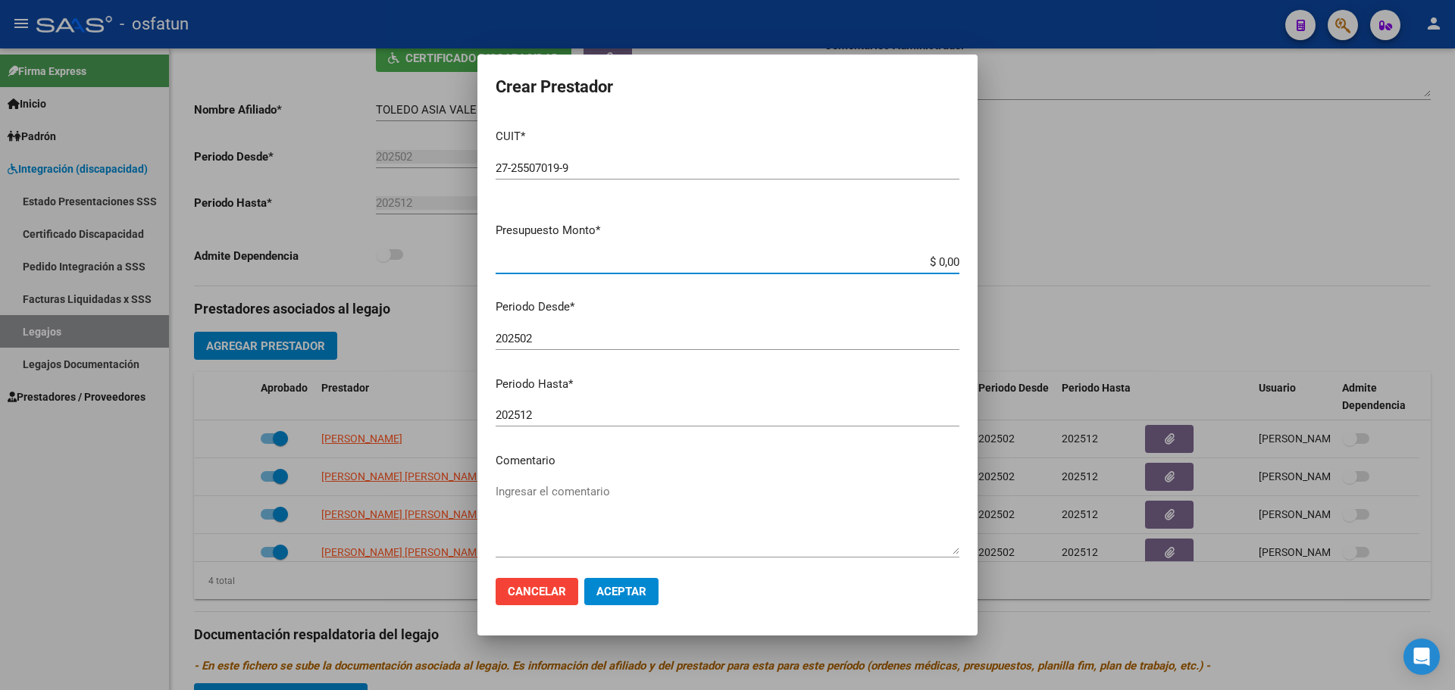
click at [638, 262] on input "$ 0,00" at bounding box center [728, 262] width 464 height 14
click at [1181, 248] on div at bounding box center [727, 345] width 1455 height 690
